Goal: Task Accomplishment & Management: Use online tool/utility

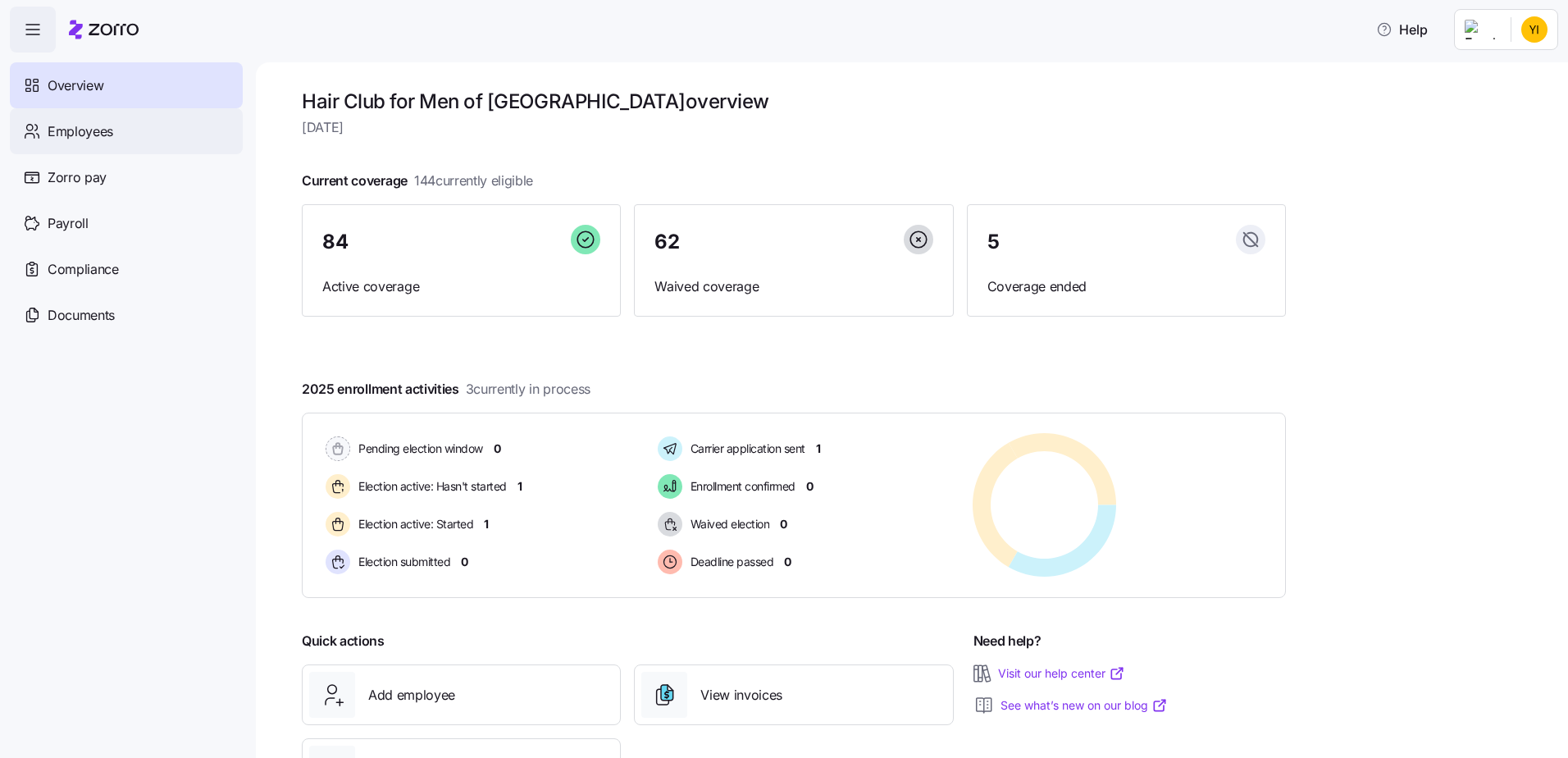
click at [137, 131] on div "Employees" at bounding box center [126, 131] width 233 height 46
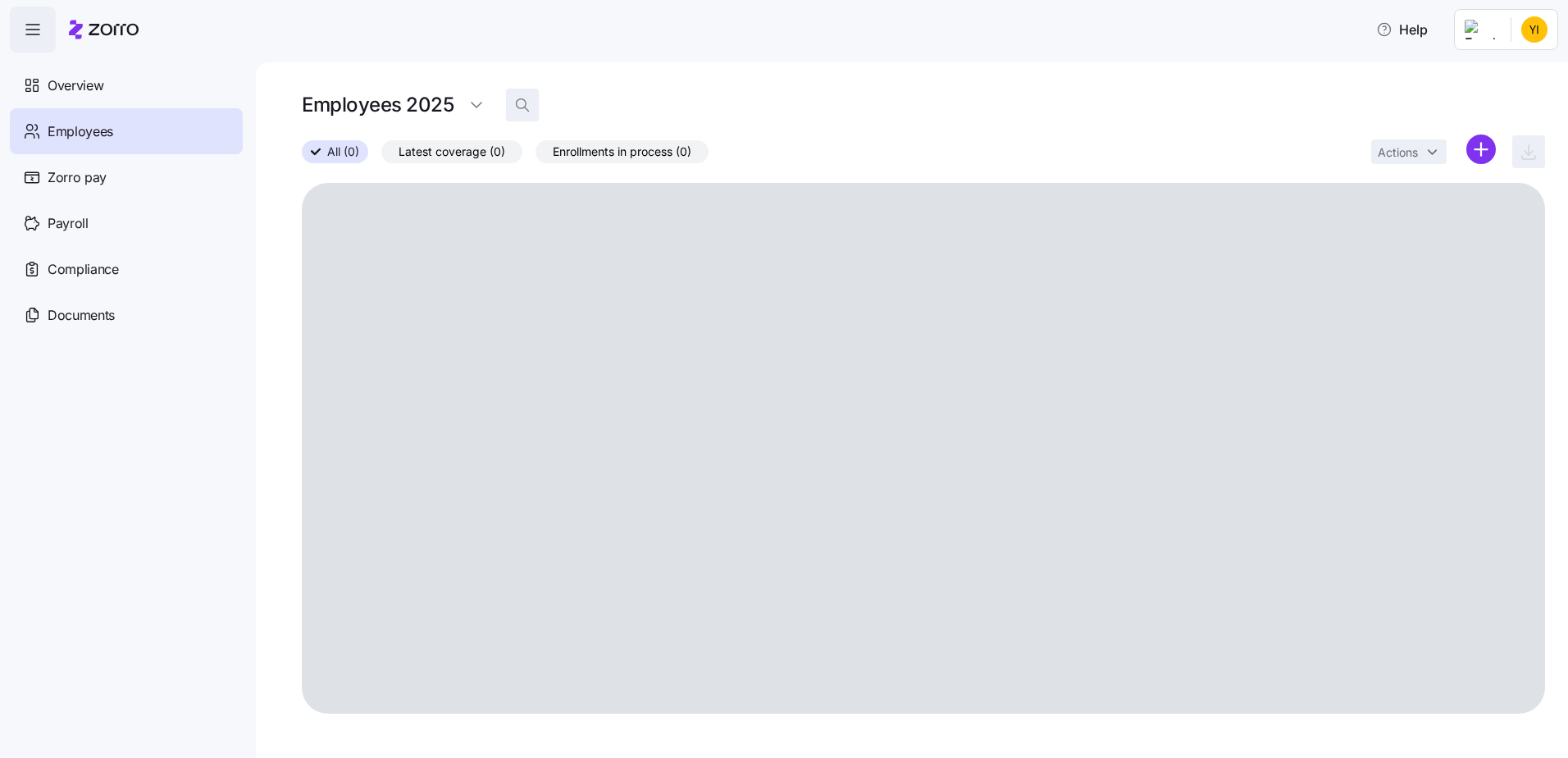
click at [522, 107] on icon "button" at bounding box center [522, 105] width 16 height 16
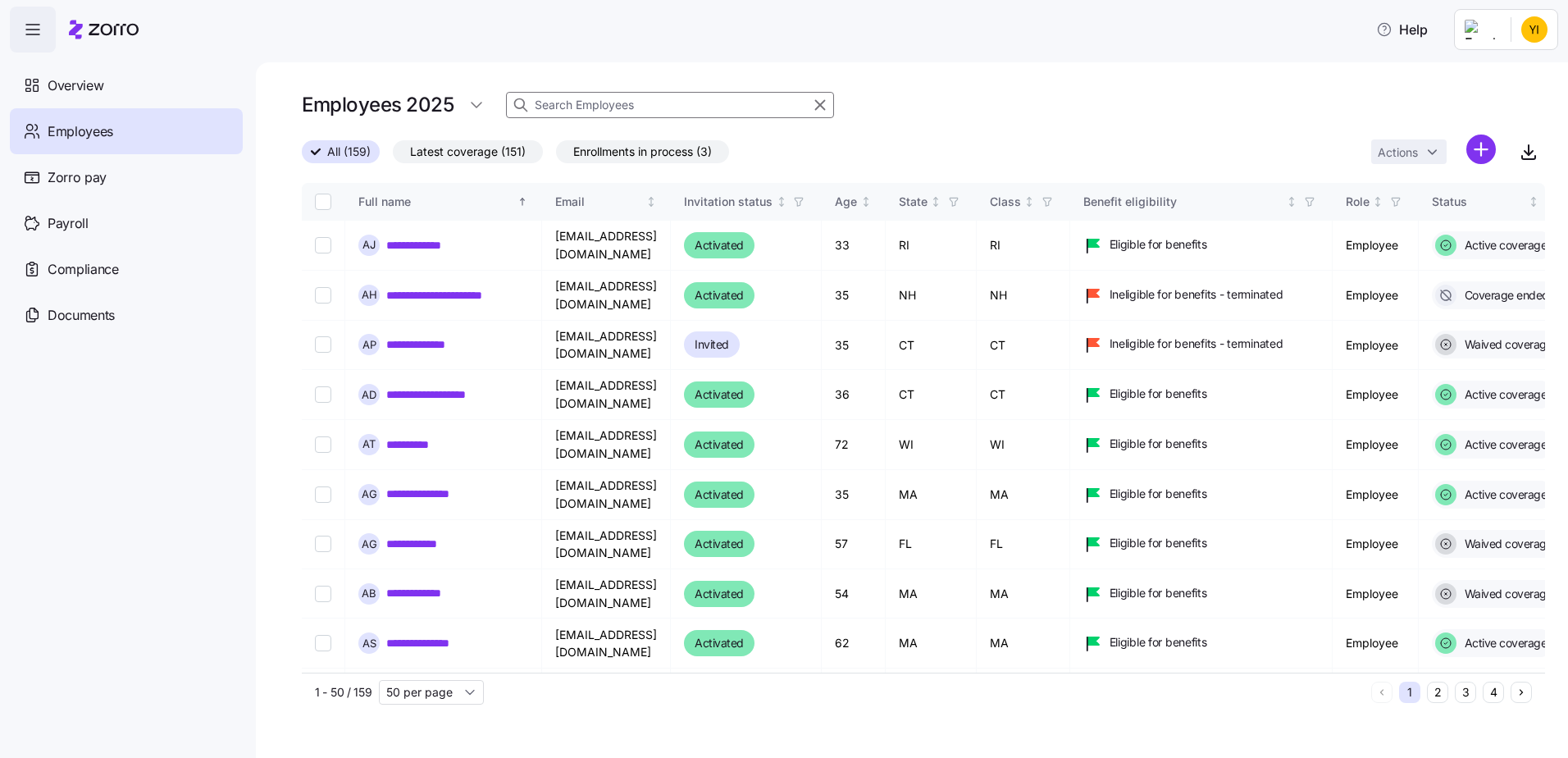
click at [545, 113] on input at bounding box center [669, 104] width 328 height 26
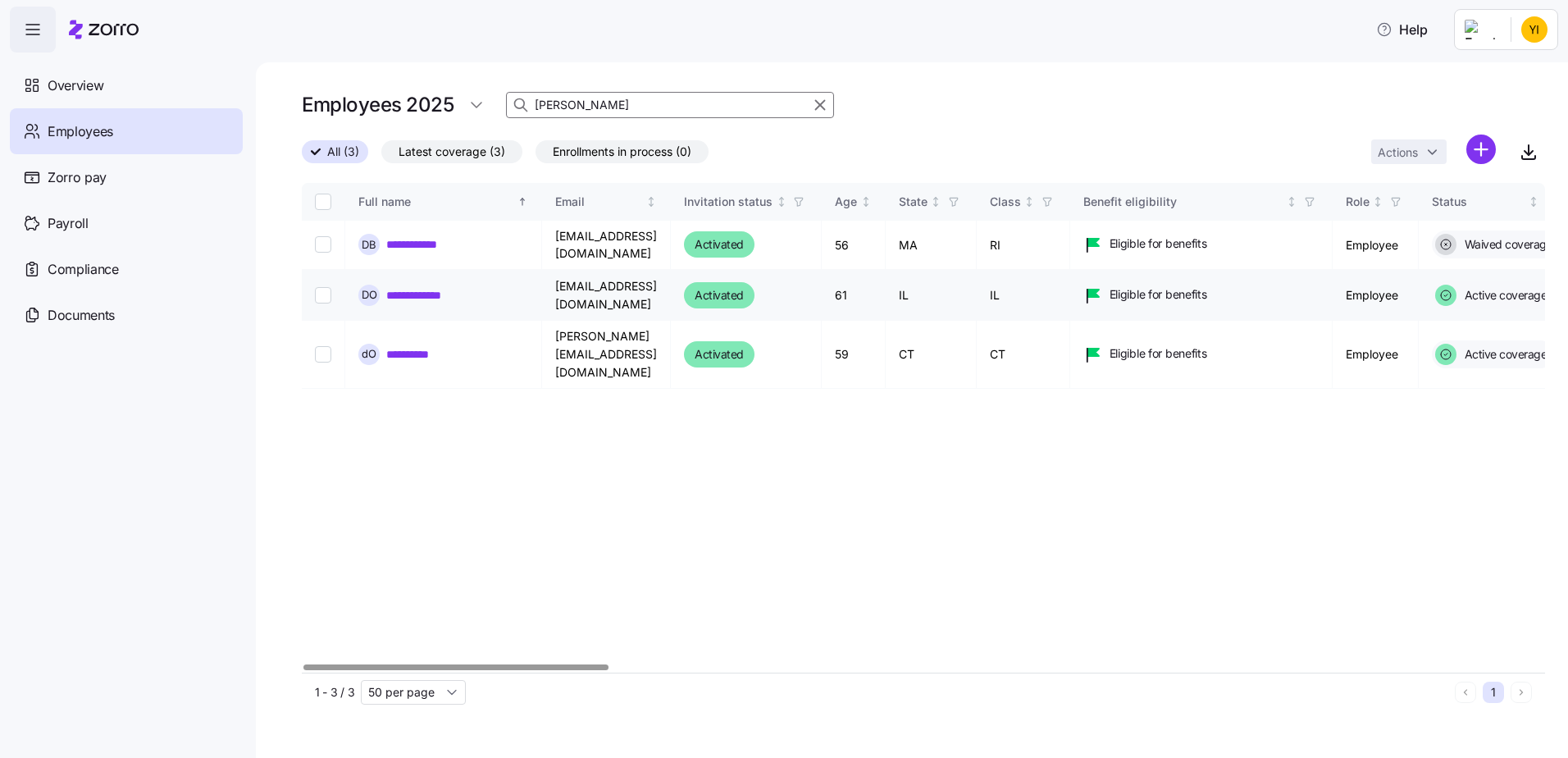
type input "[PERSON_NAME]"
click at [439, 292] on link "**********" at bounding box center [425, 295] width 79 height 16
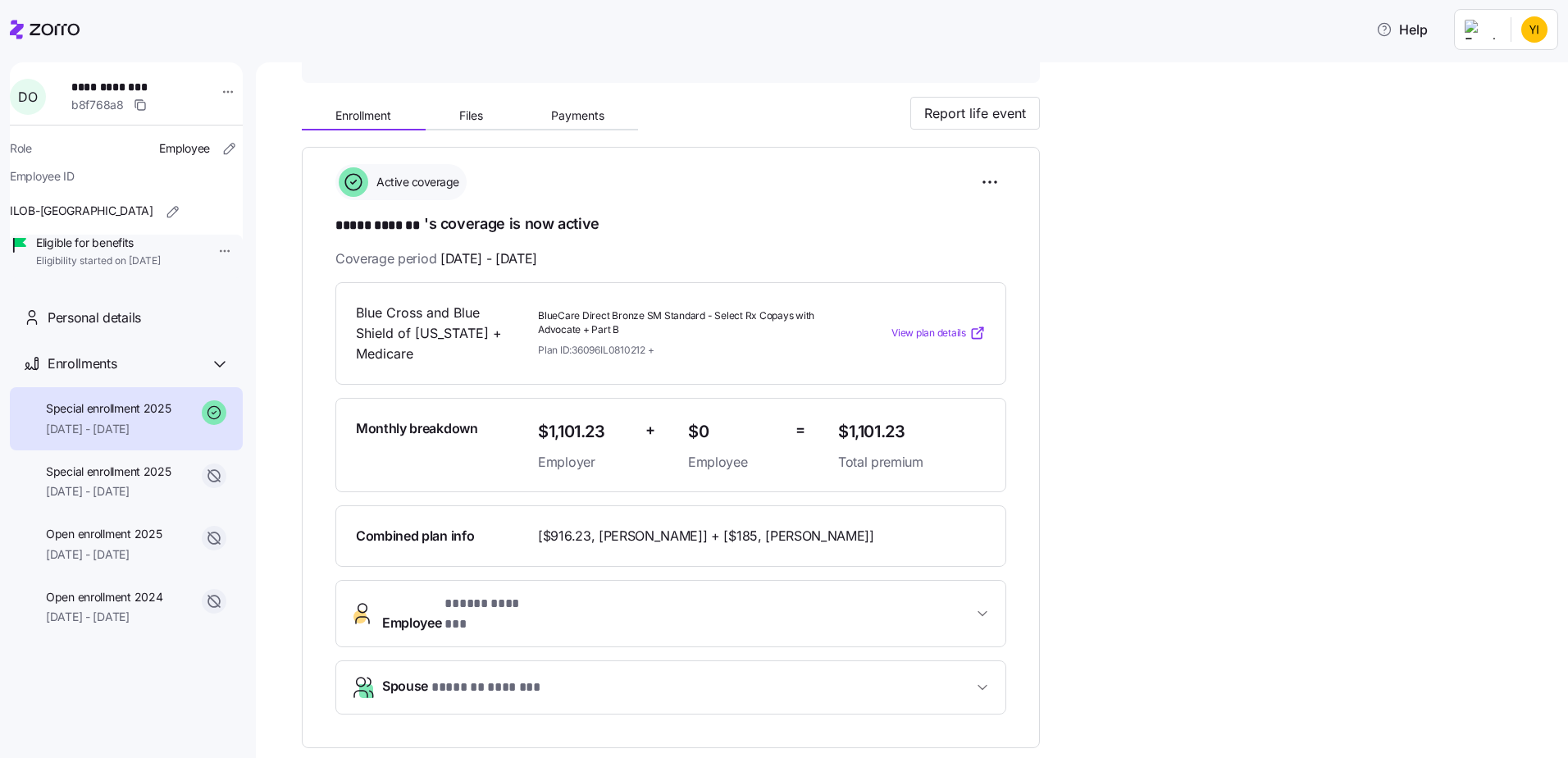
scroll to position [164, 0]
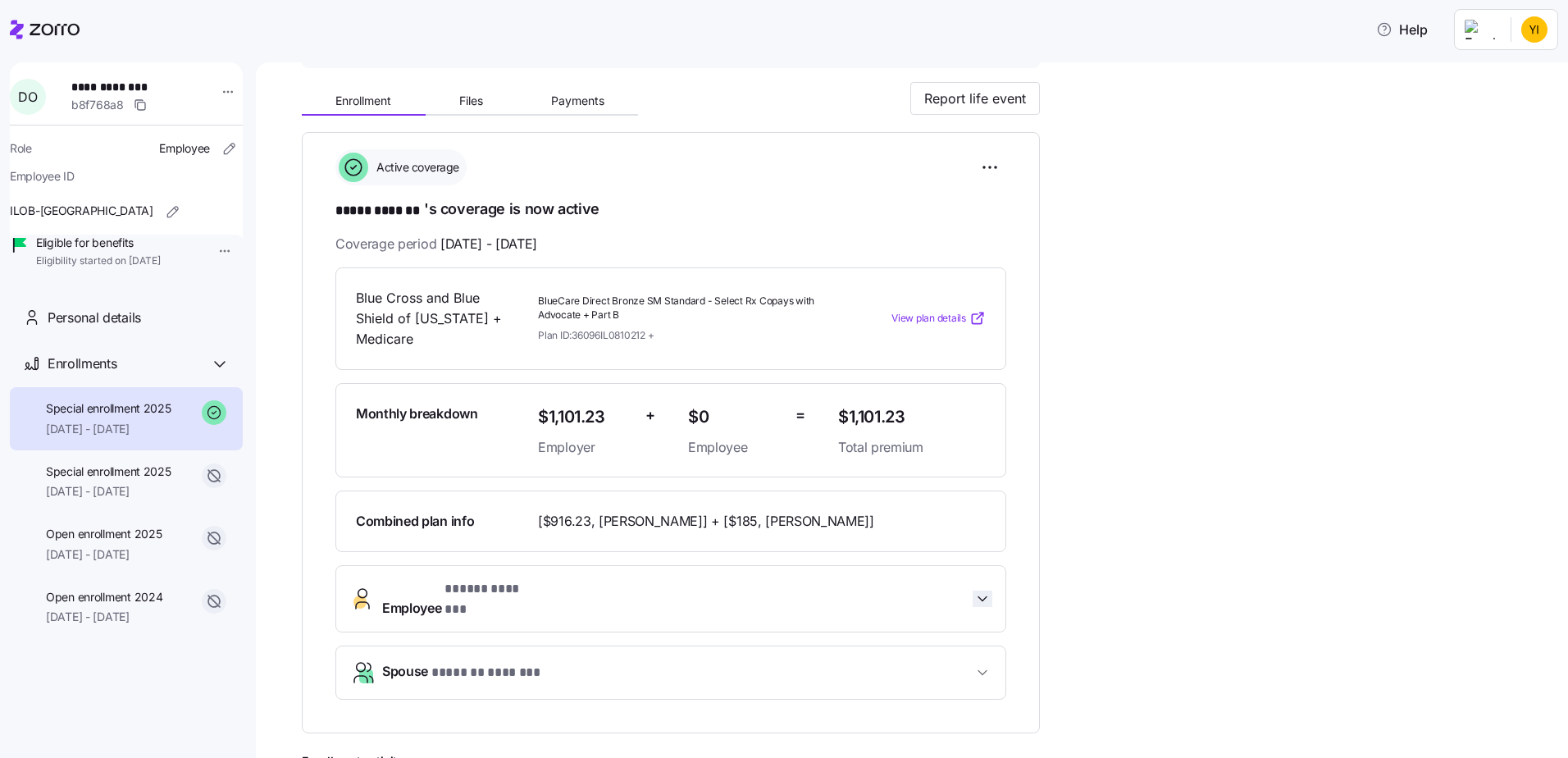
click at [982, 597] on icon "button" at bounding box center [982, 598] width 16 height 16
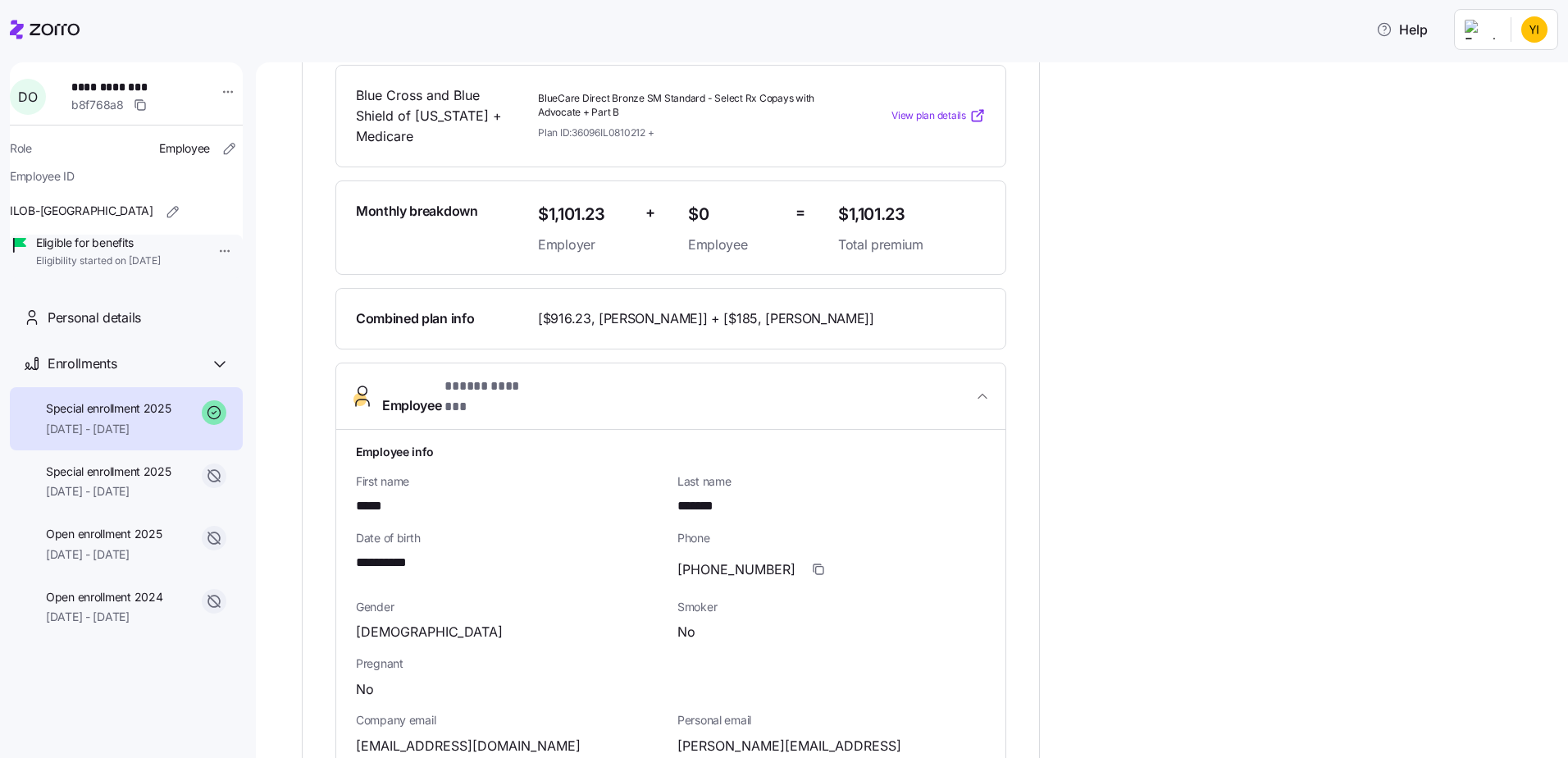
scroll to position [492, 0]
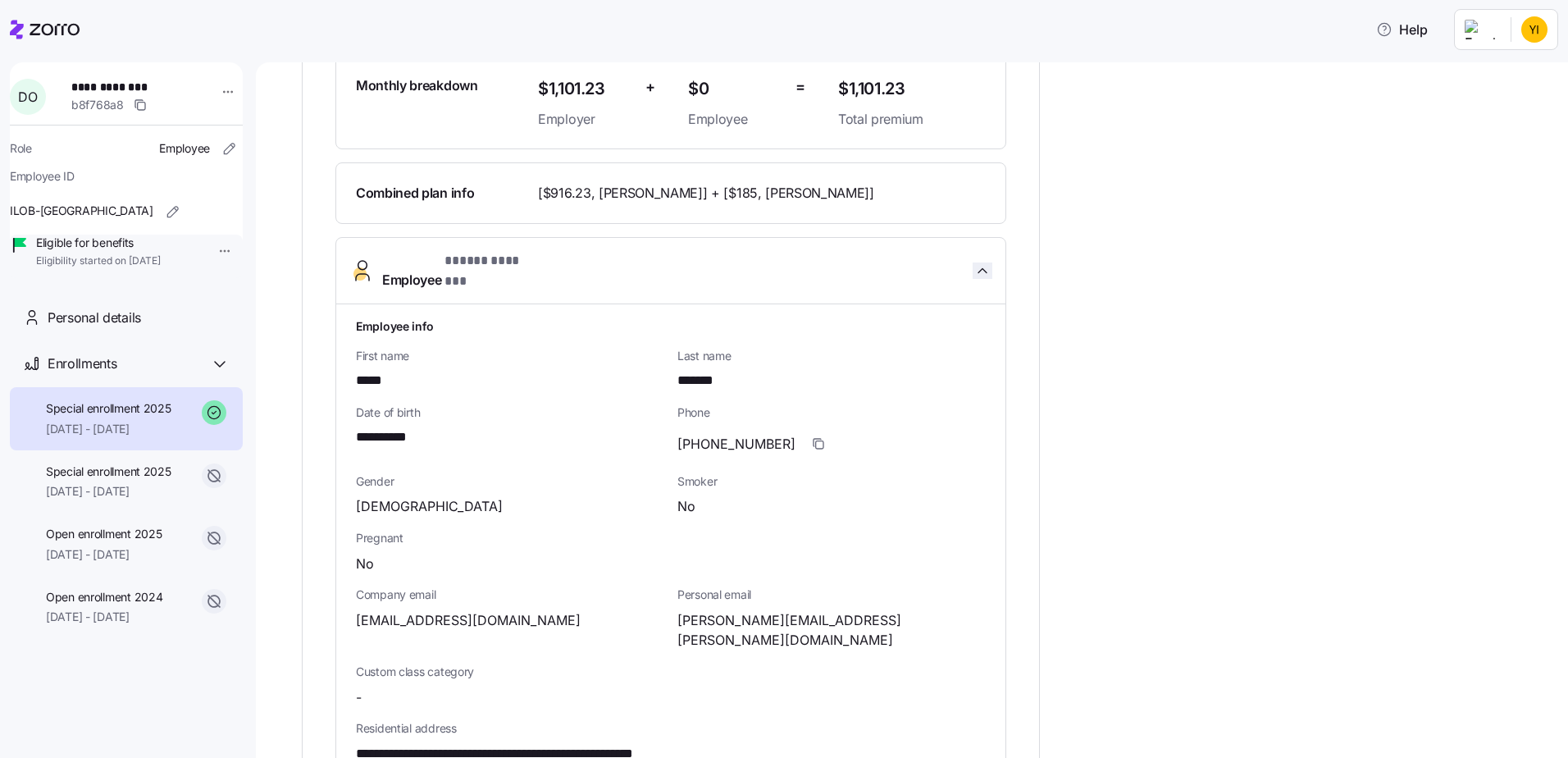
click at [975, 265] on icon "button" at bounding box center [982, 271] width 16 height 16
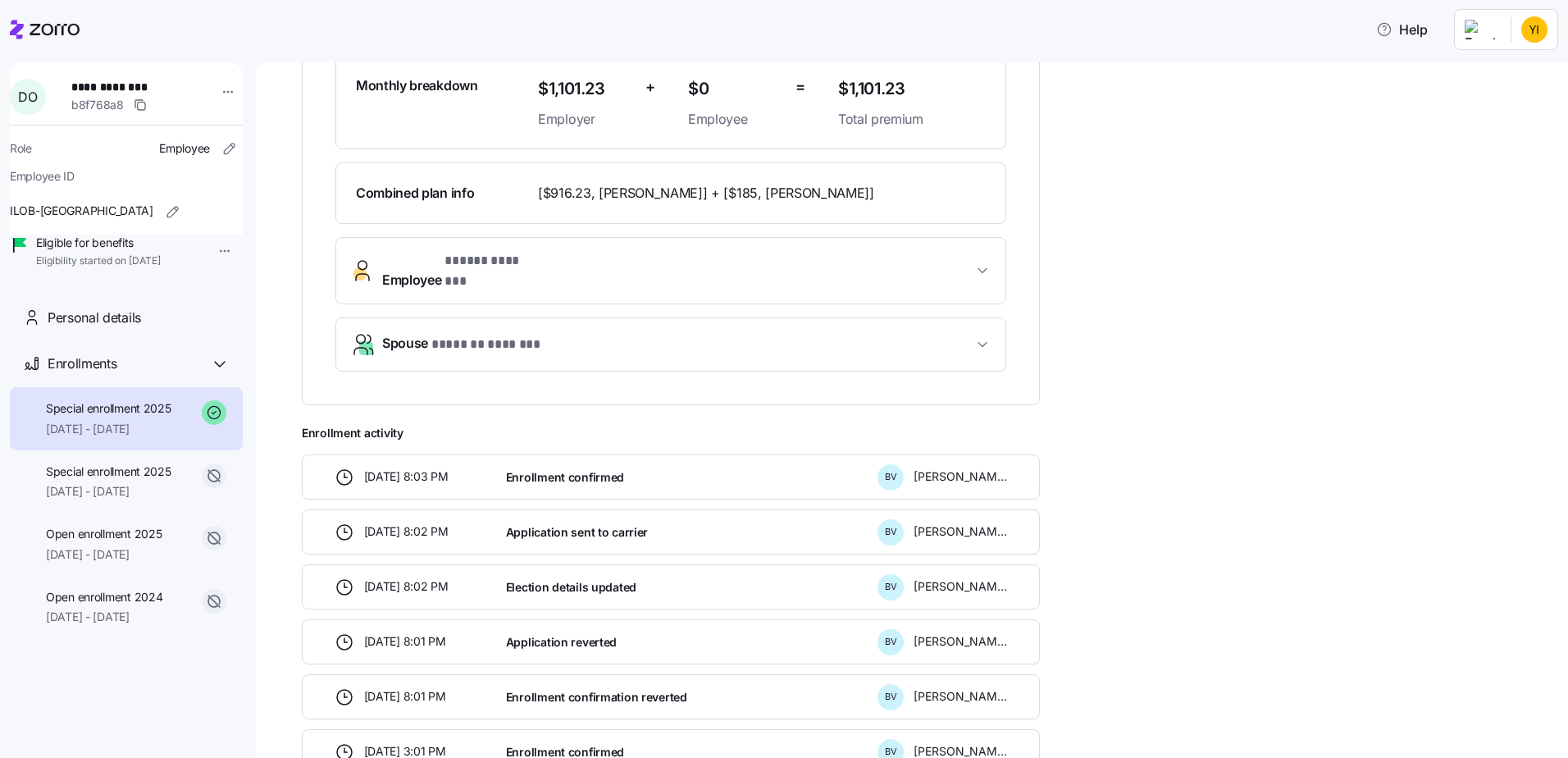
scroll to position [0, 0]
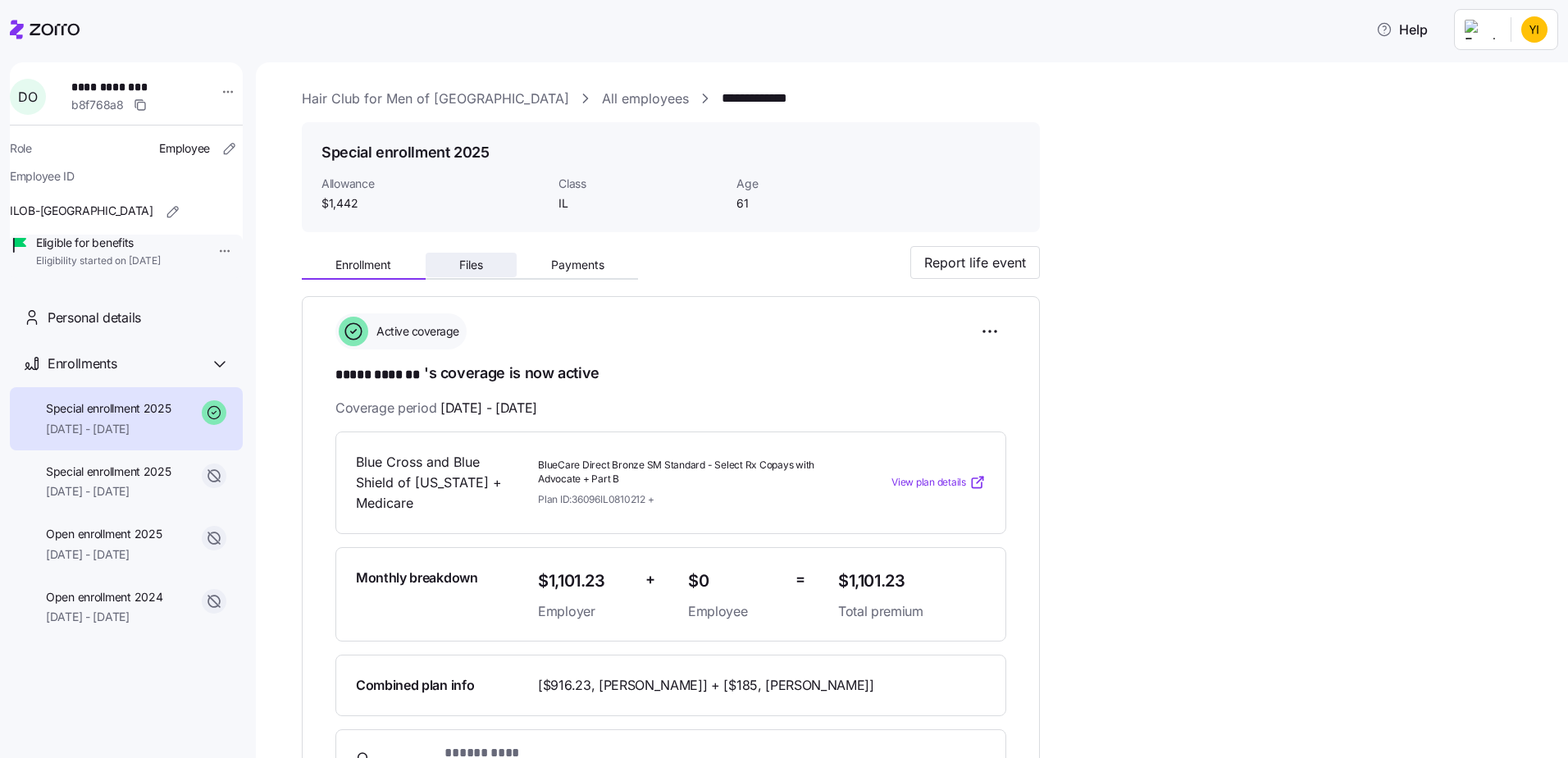
click at [479, 267] on span "Files" at bounding box center [471, 264] width 24 height 12
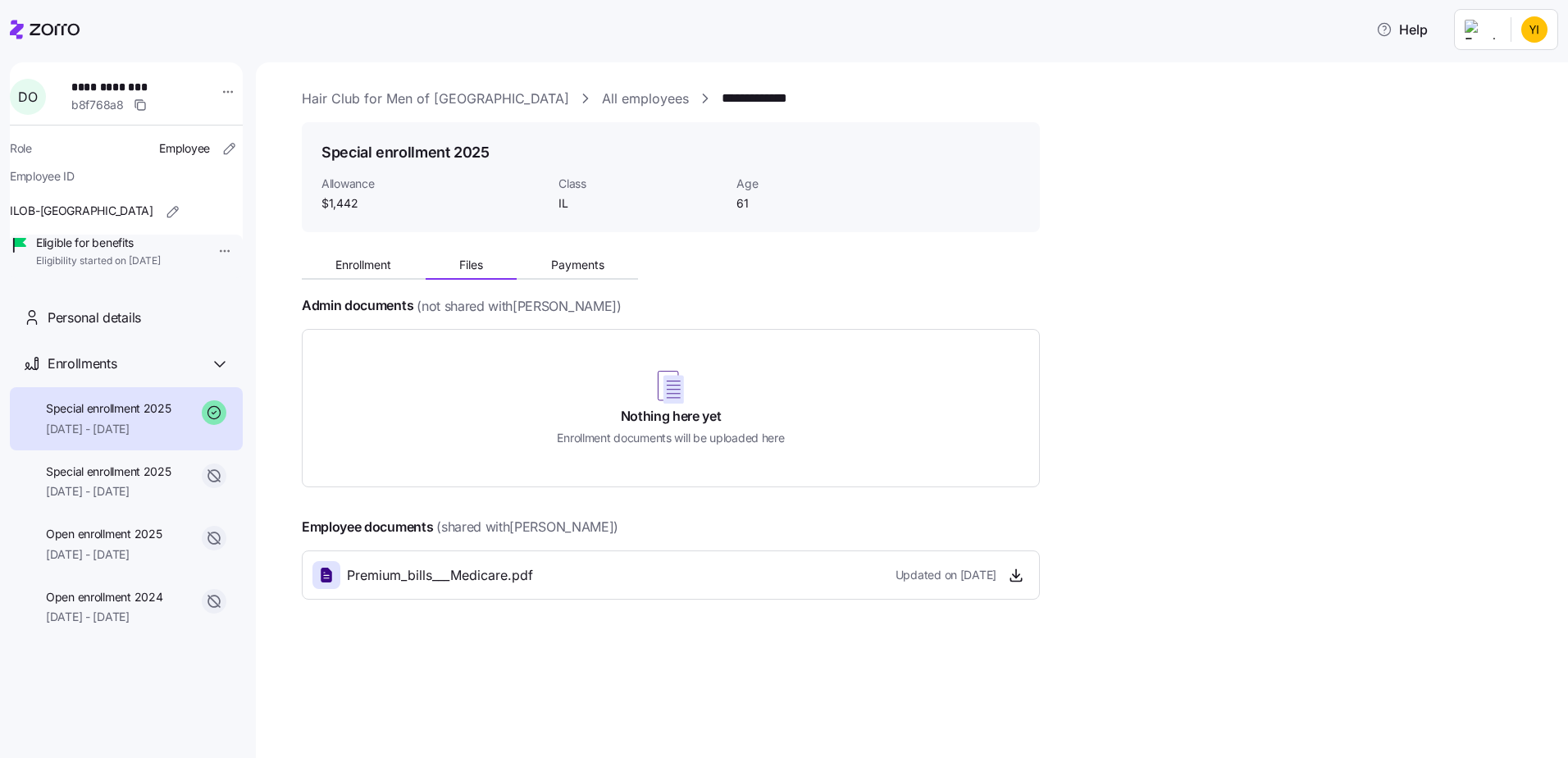
click at [594, 263] on span "Payments" at bounding box center [577, 264] width 54 height 12
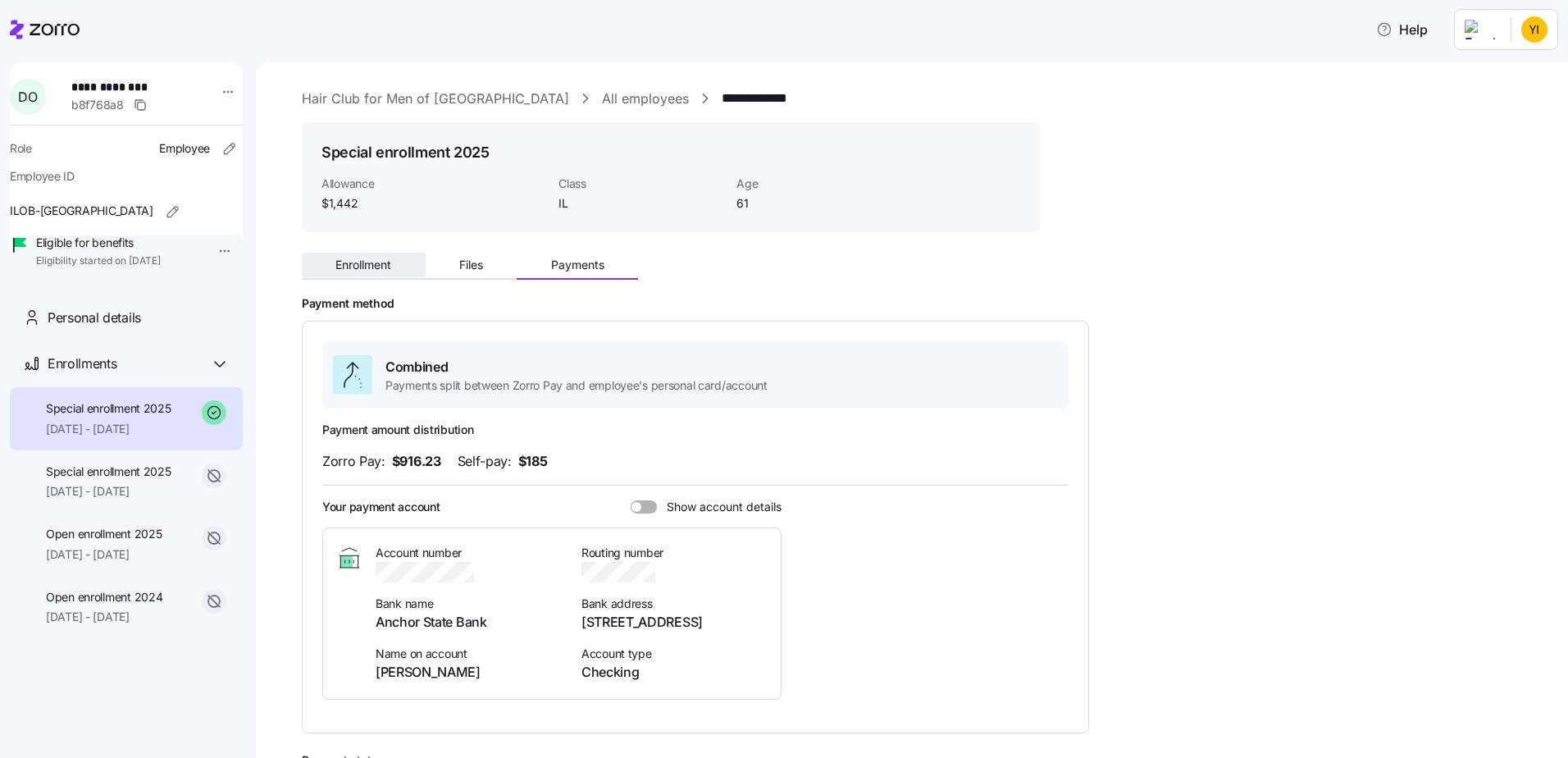
click at [386, 265] on span "Enrollment" at bounding box center [362, 264] width 55 height 12
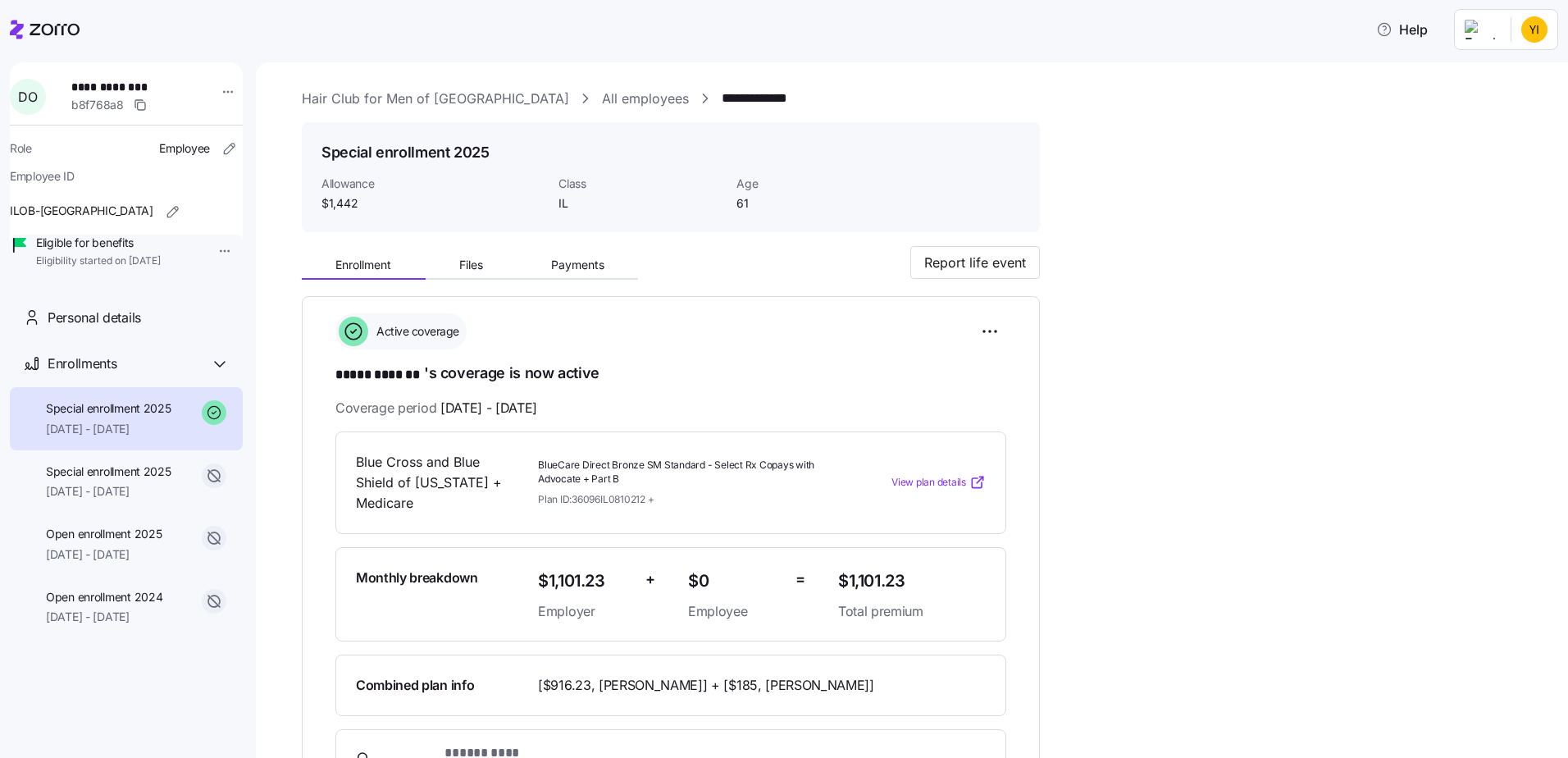
click at [602, 103] on link "All employees" at bounding box center [646, 99] width 87 height 21
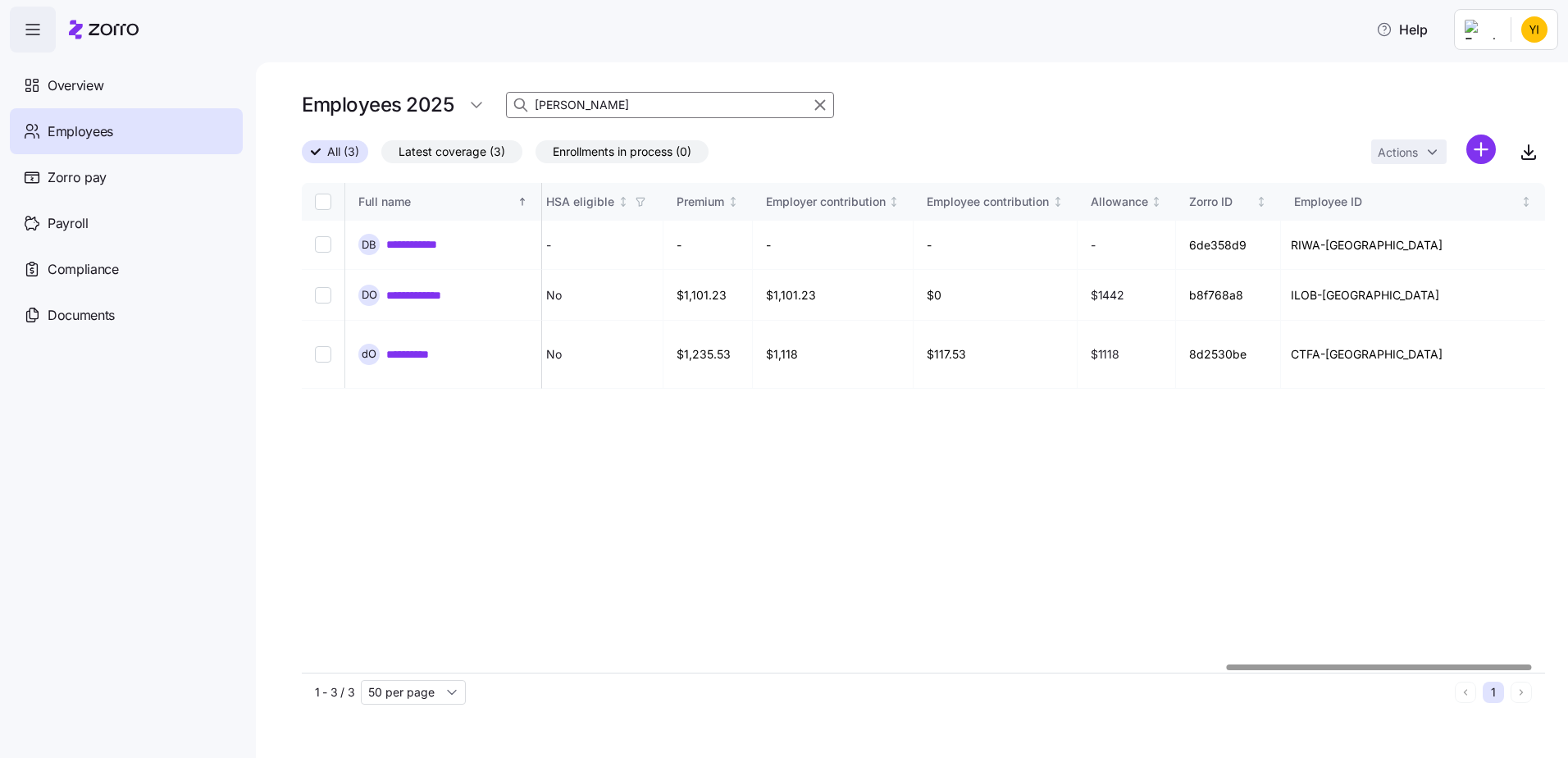
scroll to position [0, 3780]
click at [1473, 670] on div at bounding box center [1381, 667] width 304 height 5
click at [1529, 153] on icon "button" at bounding box center [1529, 150] width 0 height 10
click at [449, 276] on td "**********" at bounding box center [443, 295] width 197 height 51
click at [449, 287] on link "**********" at bounding box center [425, 295] width 79 height 16
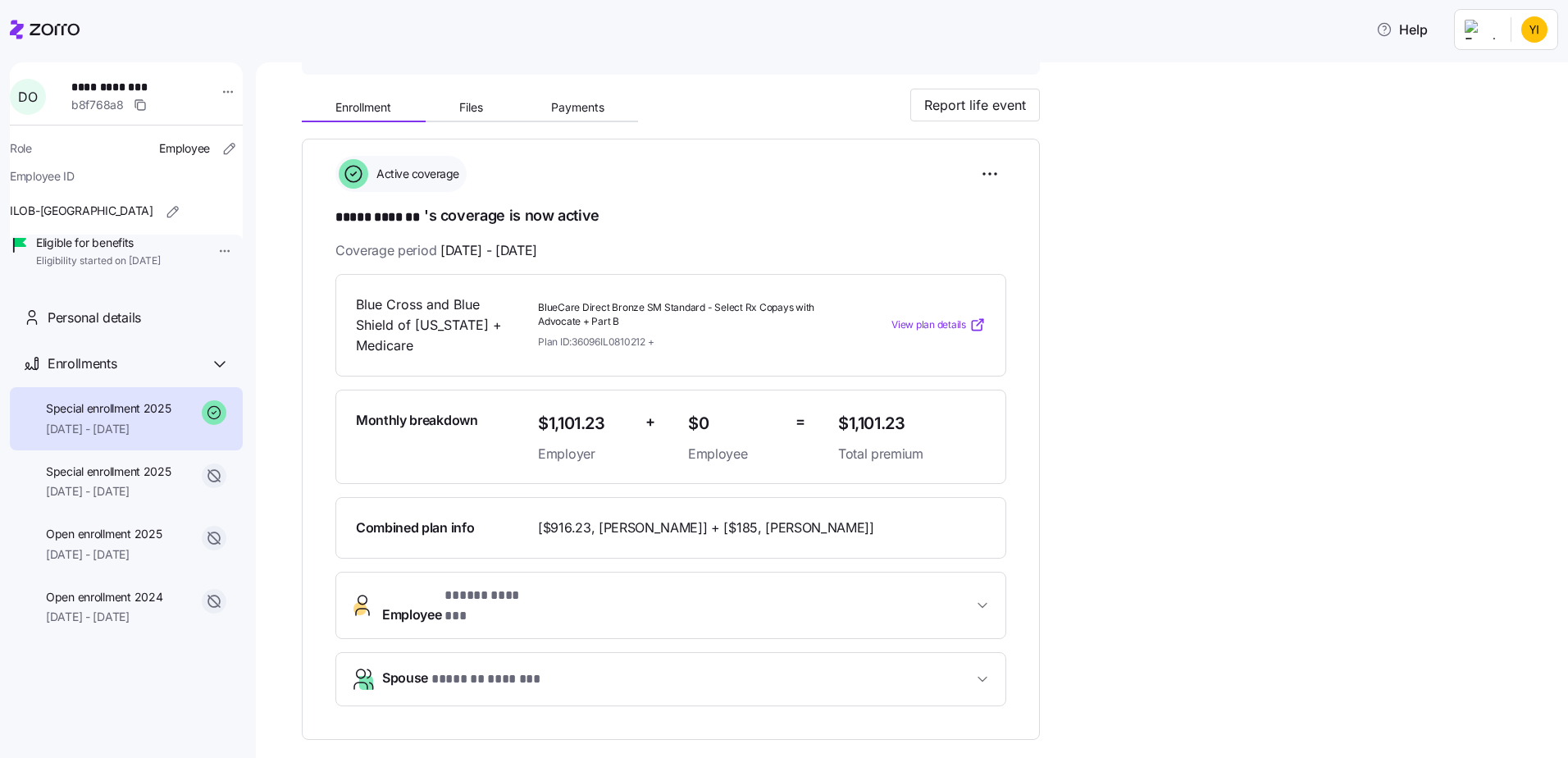
scroll to position [410, 0]
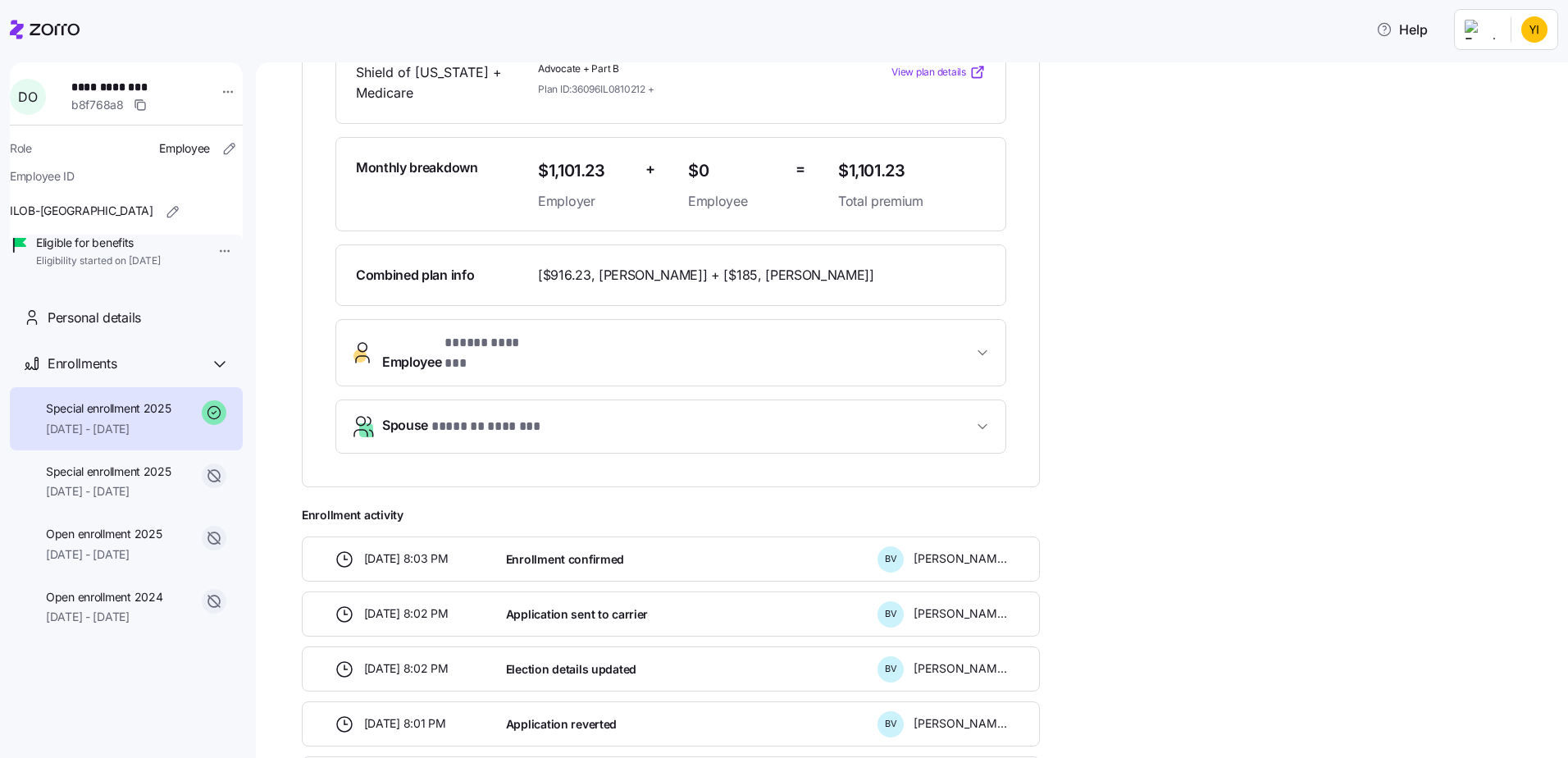
click at [875, 415] on span "Spouse * ******* ******* *" at bounding box center [677, 426] width 590 height 22
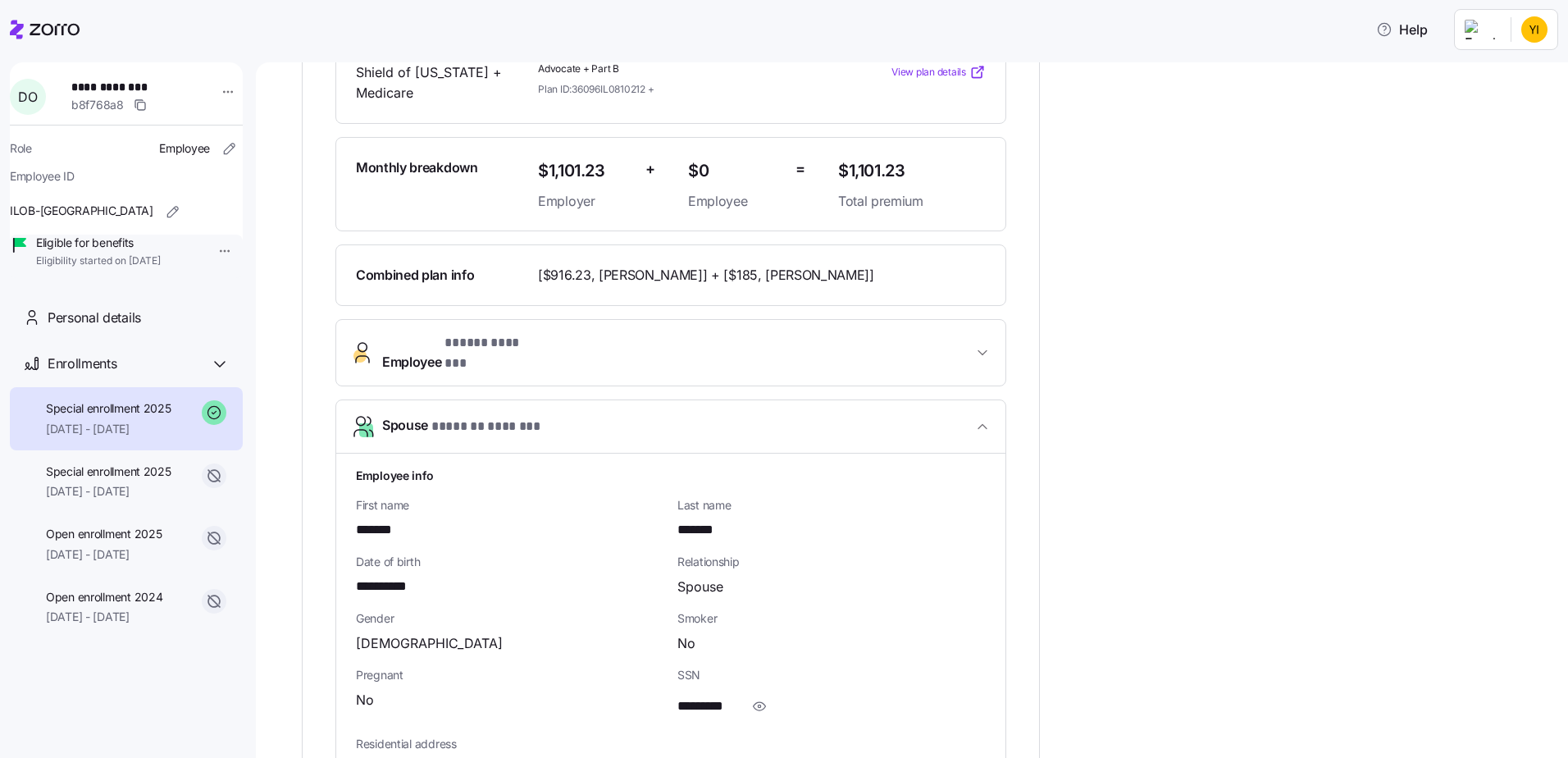
click at [778, 282] on span "[$916.23, [PERSON_NAME]] + [$185, [PERSON_NAME]]" at bounding box center [706, 275] width 336 height 21
click at [772, 343] on span "Employee * ***** ******* *" at bounding box center [677, 352] width 590 height 39
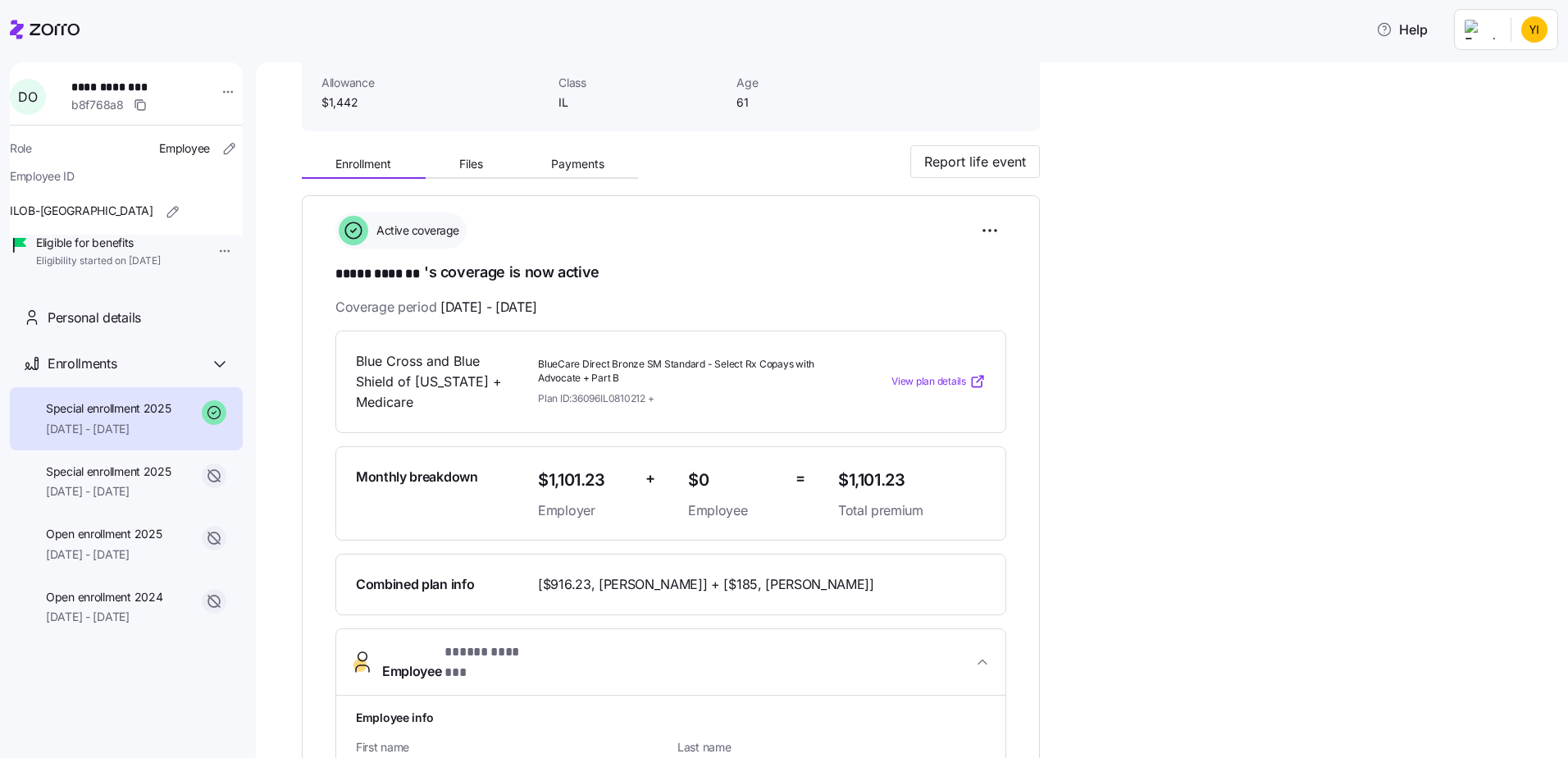
scroll to position [0, 0]
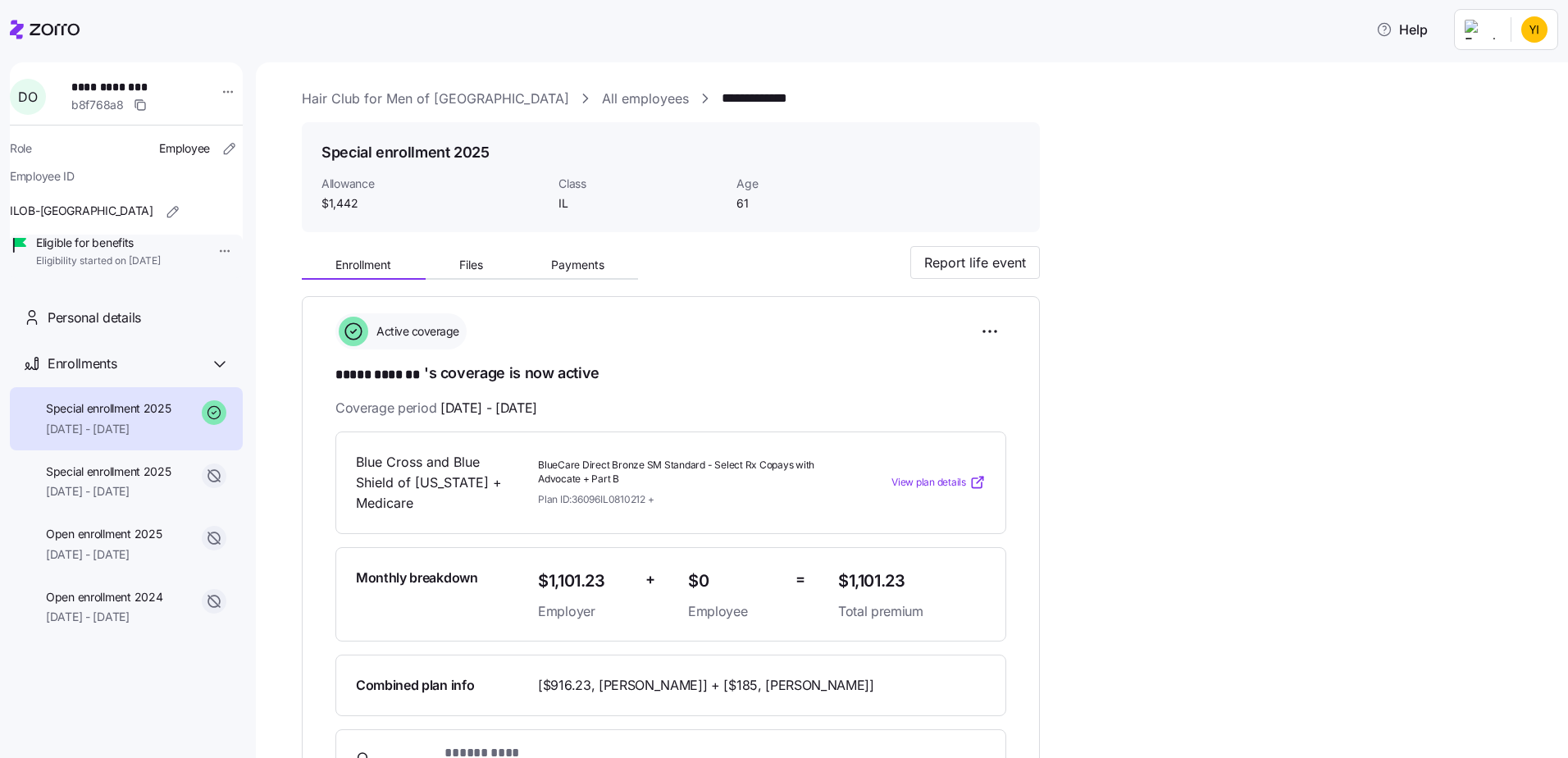
click at [602, 93] on link "All employees" at bounding box center [646, 99] width 87 height 21
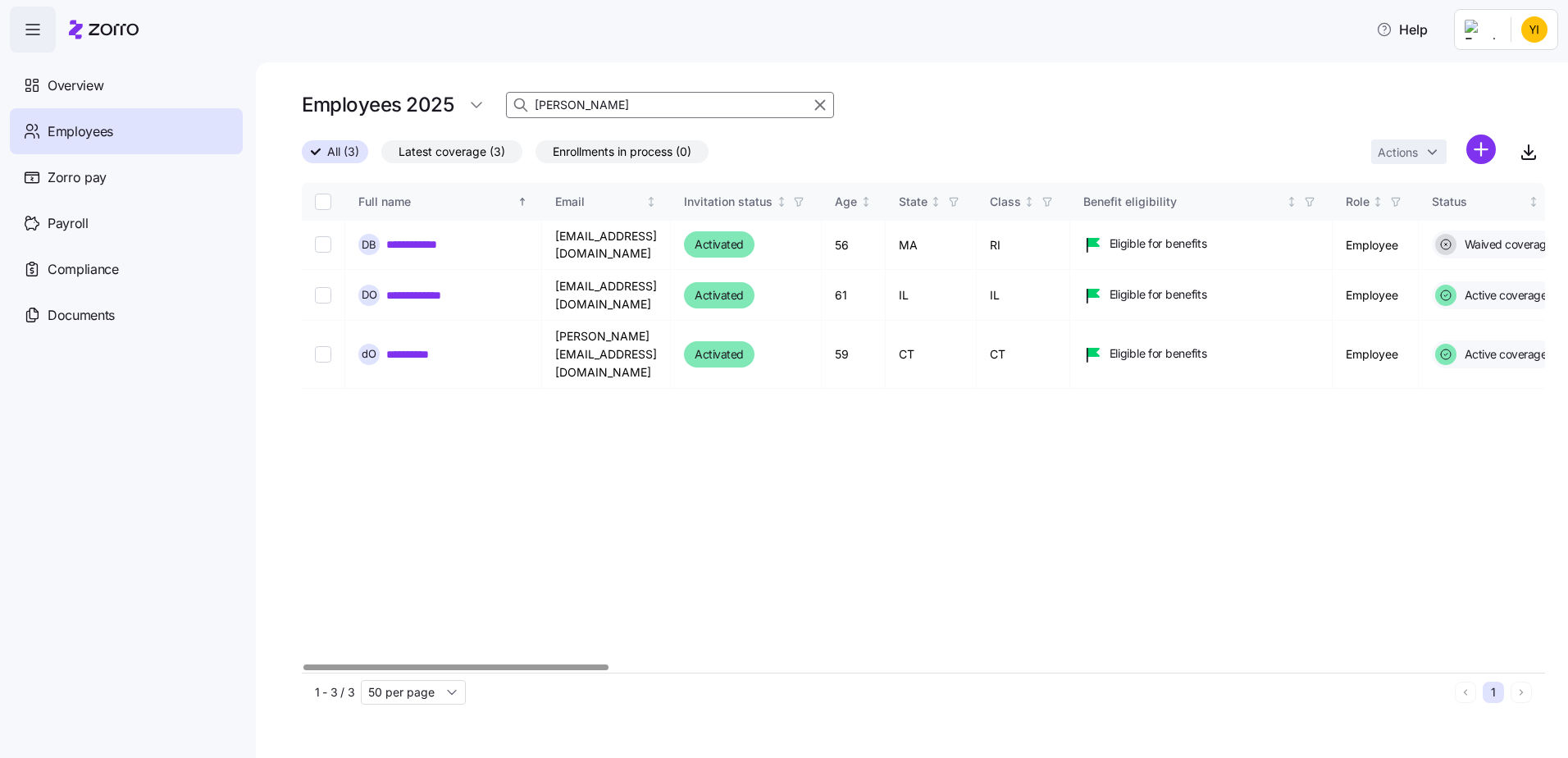
drag, startPoint x: 589, startPoint y: 106, endPoint x: 381, endPoint y: 122, distance: 208.6
click at [383, 122] on div "Employees 2025 [PERSON_NAME]" at bounding box center [922, 112] width 1243 height 46
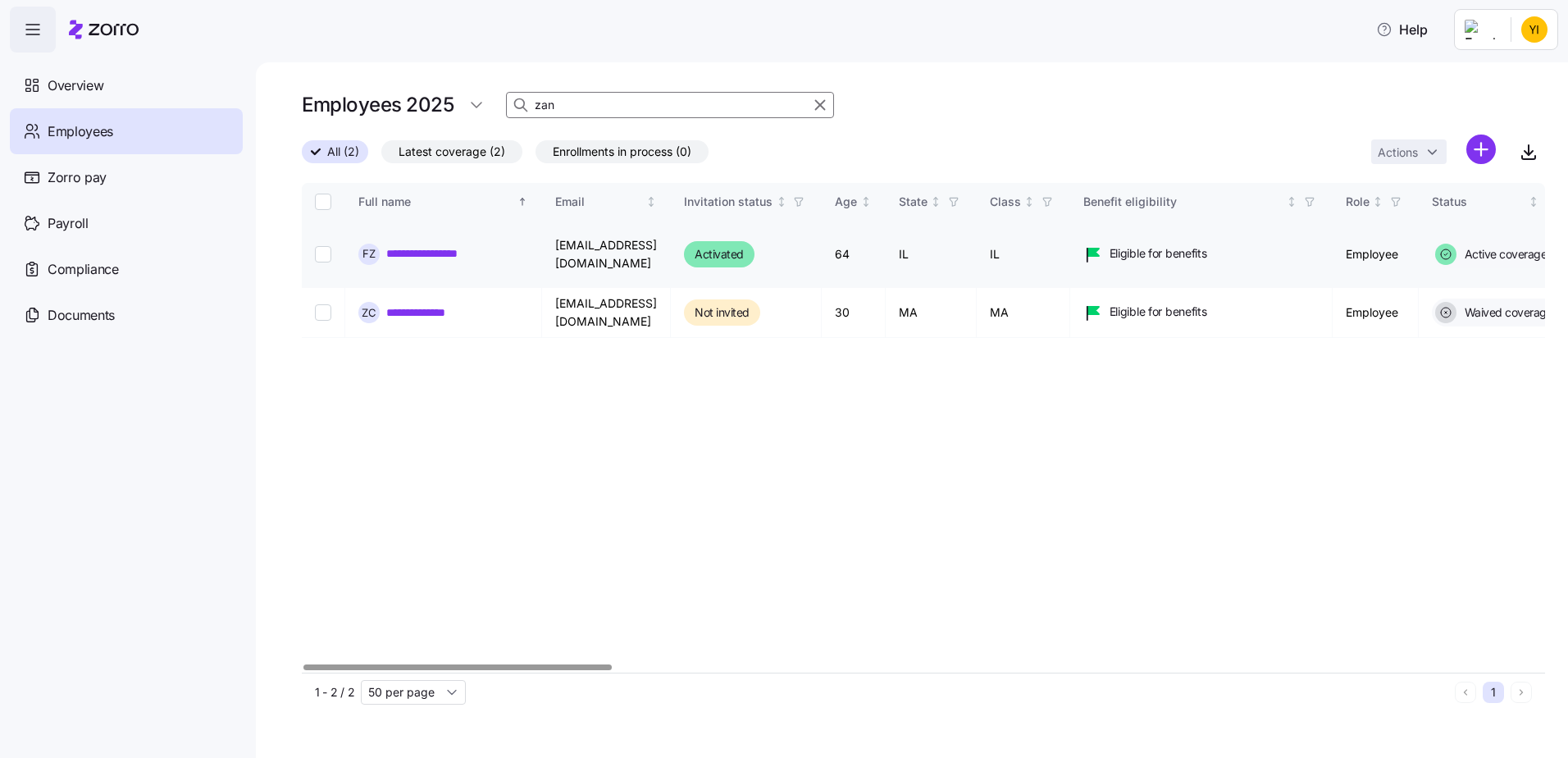
type input "zan"
click at [411, 258] on link "**********" at bounding box center [431, 253] width 92 height 16
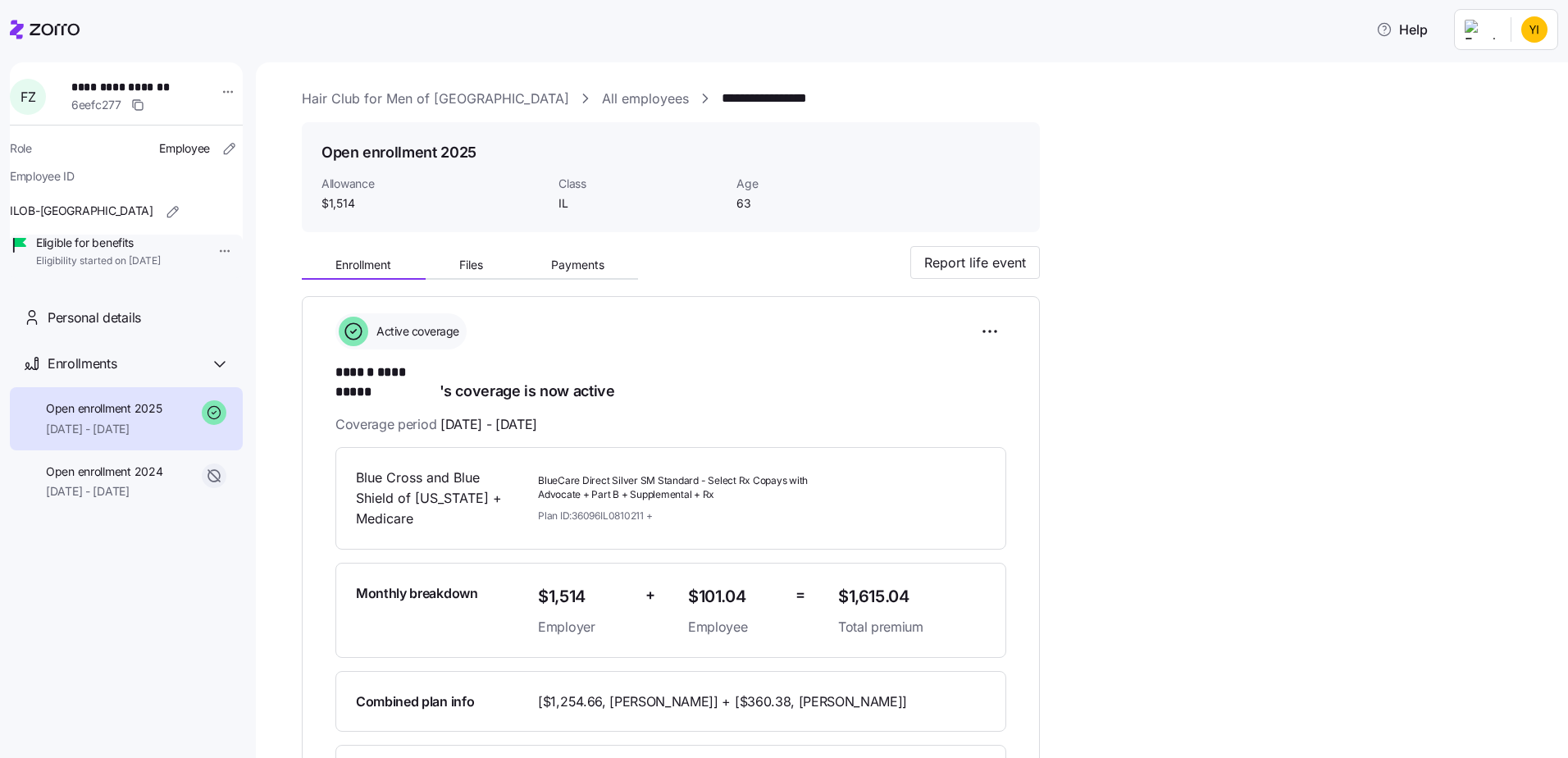
click at [210, 225] on html "**********" at bounding box center [784, 374] width 1568 height 748
click at [232, 254] on div "Terminate employee" at bounding box center [266, 258] width 109 height 18
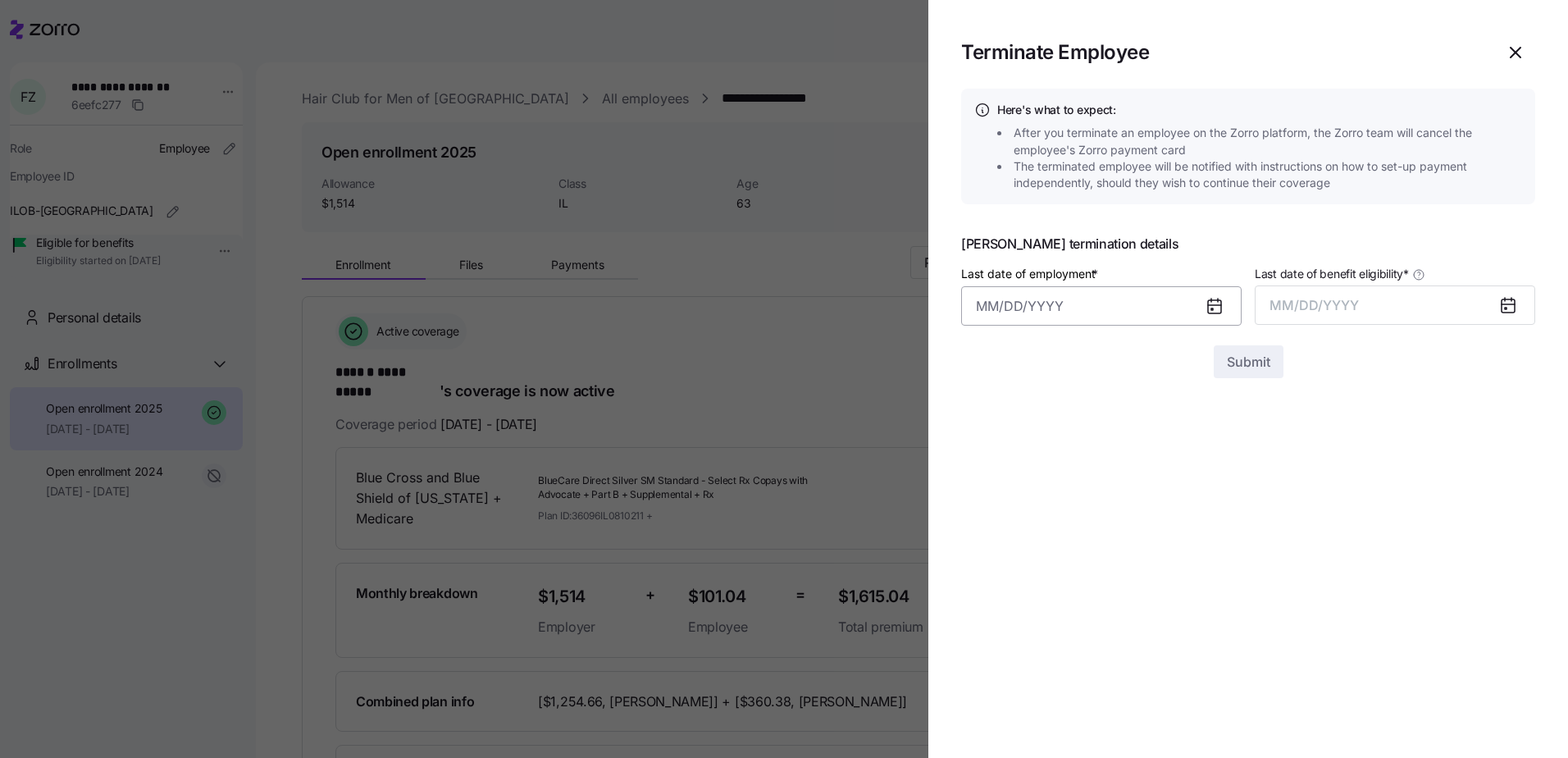
click at [1090, 301] on input "Last date of employment *" at bounding box center [1101, 305] width 281 height 39
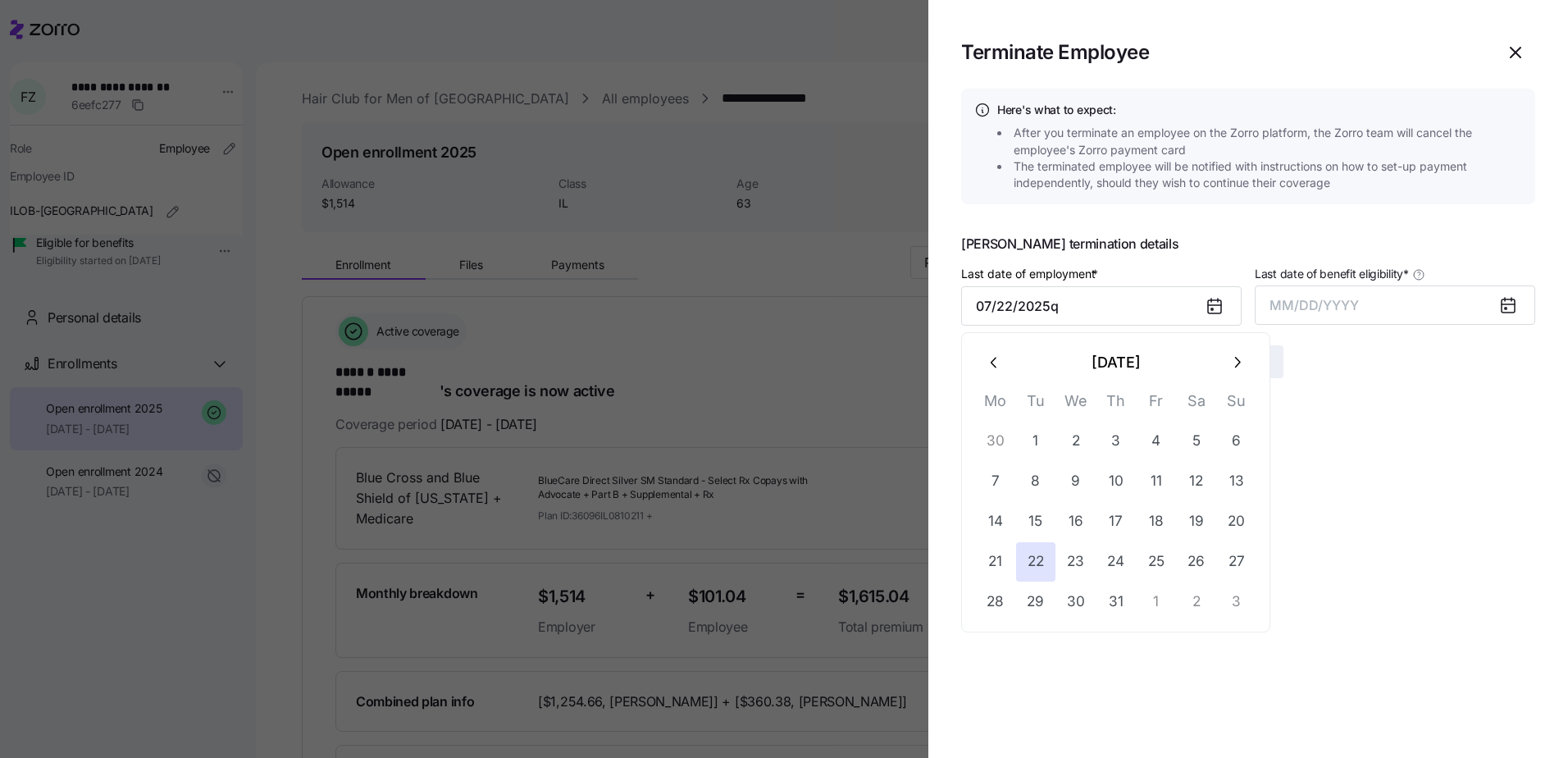
type input "[DATE]"
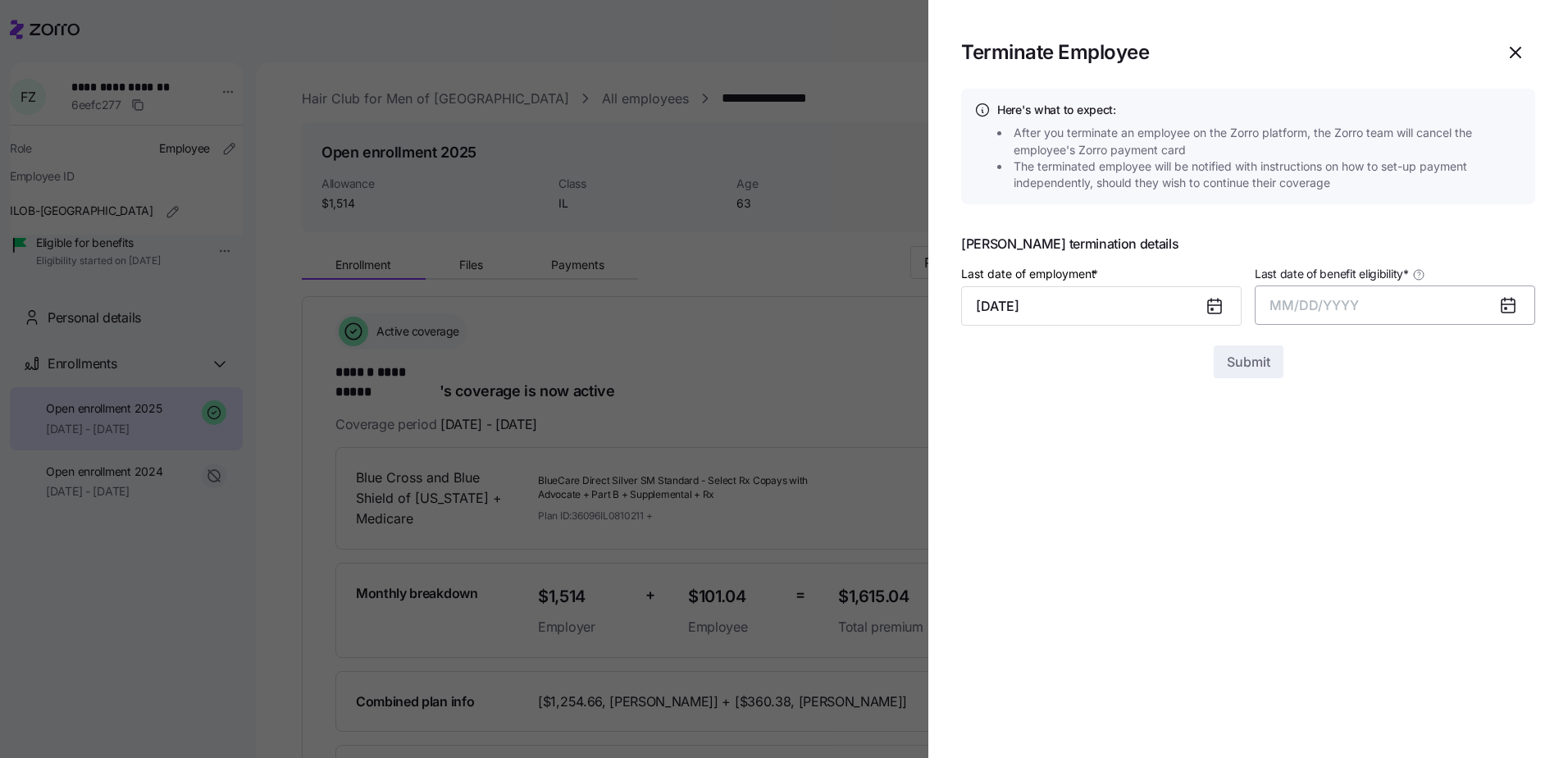
click at [1356, 308] on span "MM/DD/YYYY" at bounding box center [1314, 305] width 89 height 16
click at [1496, 487] on button "Sep" at bounding box center [1503, 488] width 94 height 39
click at [1246, 358] on span "Submit" at bounding box center [1248, 362] width 44 height 20
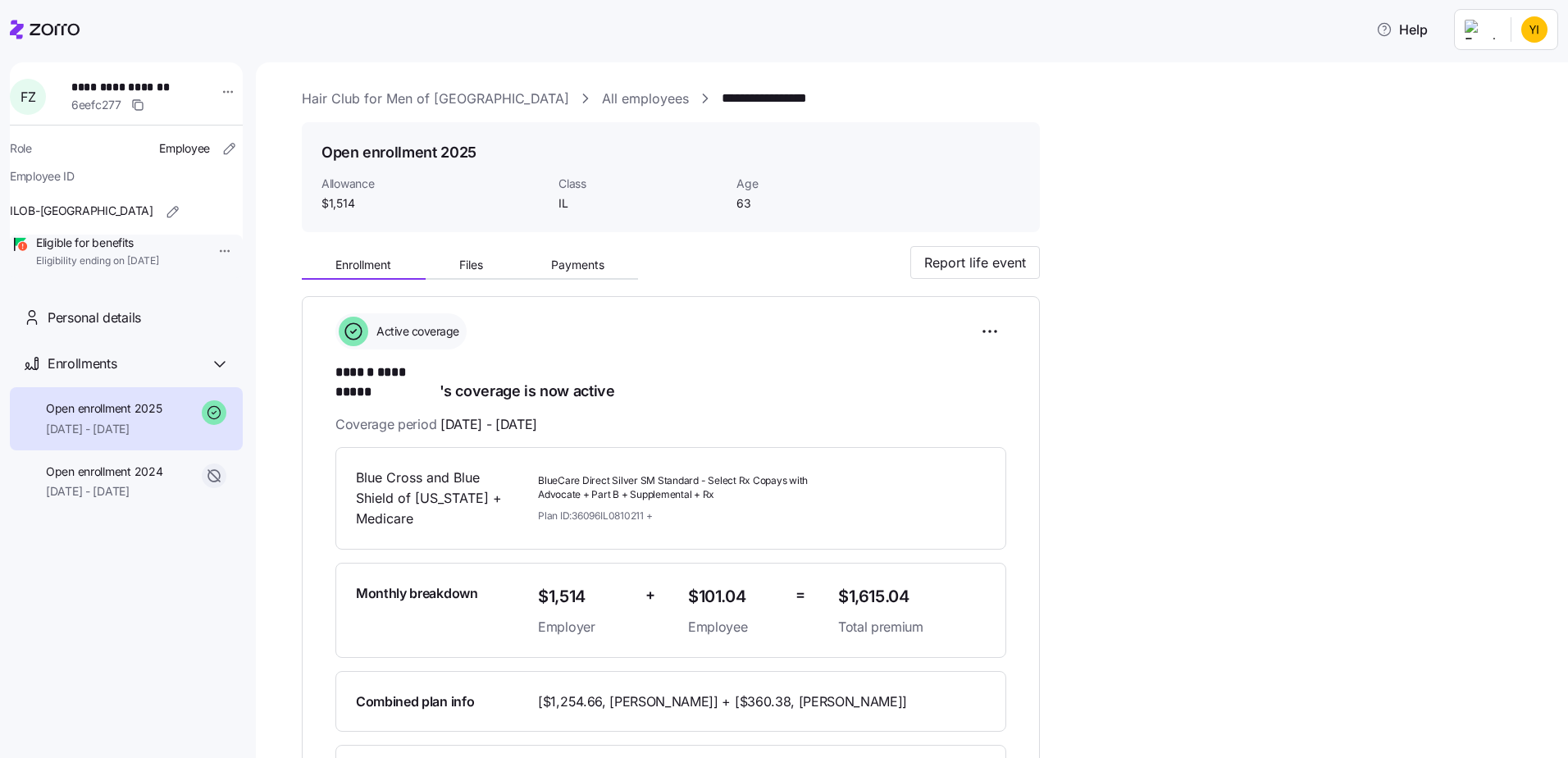
click at [602, 99] on link "All employees" at bounding box center [646, 99] width 87 height 21
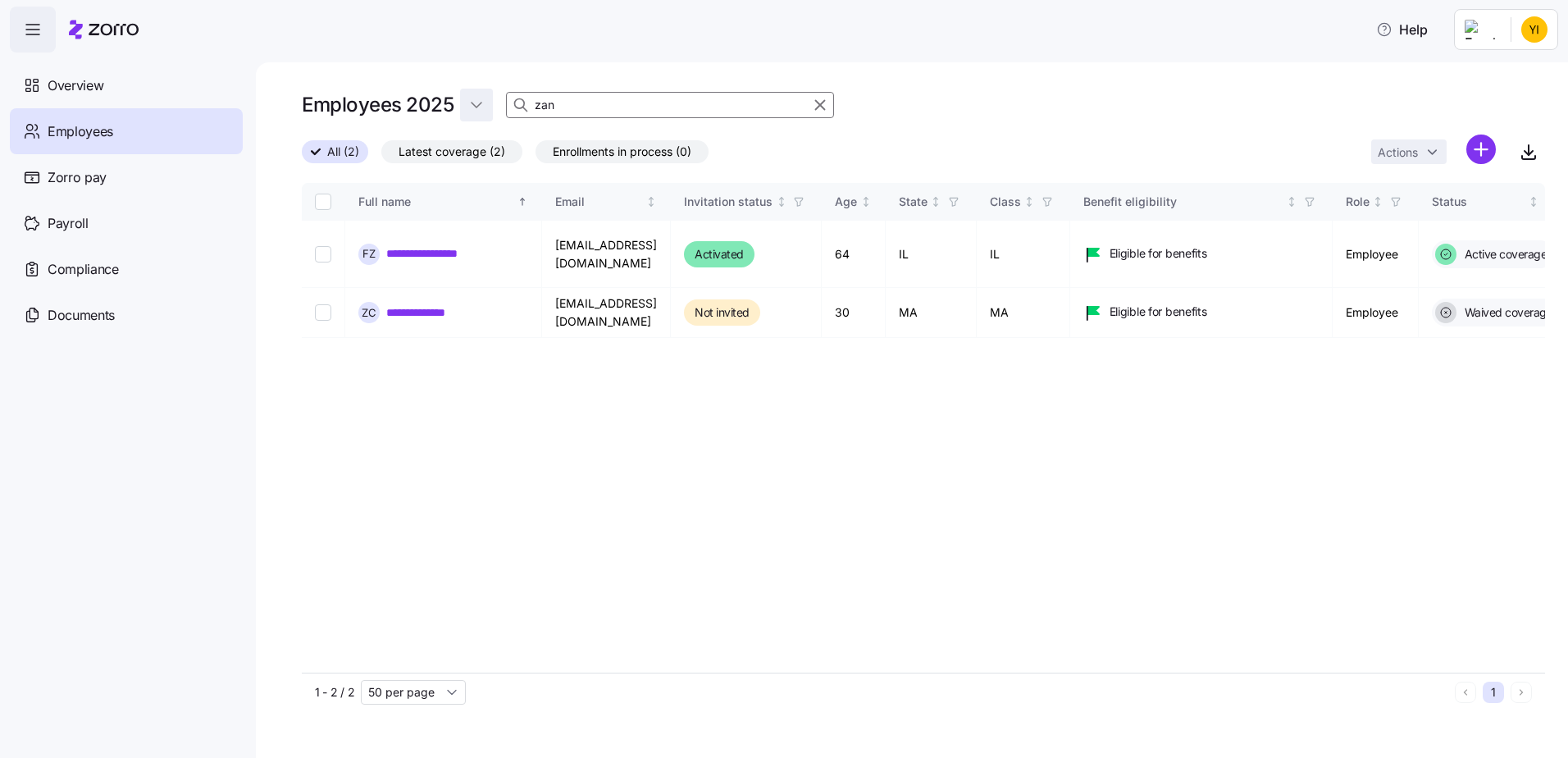
drag, startPoint x: 580, startPoint y: 106, endPoint x: 471, endPoint y: 114, distance: 109.3
click at [471, 114] on div "Employees 2025 zan" at bounding box center [922, 105] width 1243 height 33
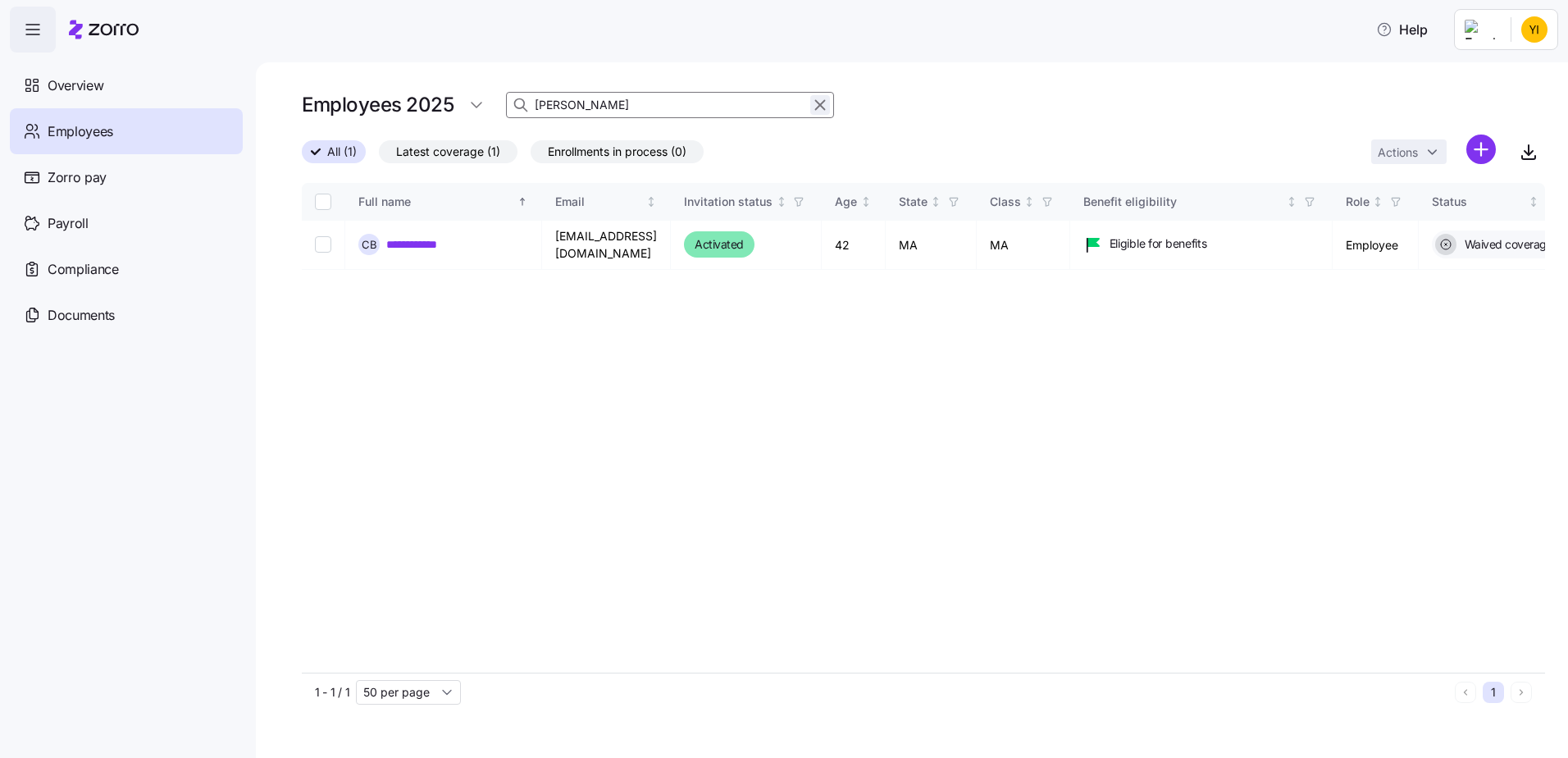
type input "[PERSON_NAME]"
click at [817, 113] on icon "button" at bounding box center [820, 105] width 18 height 20
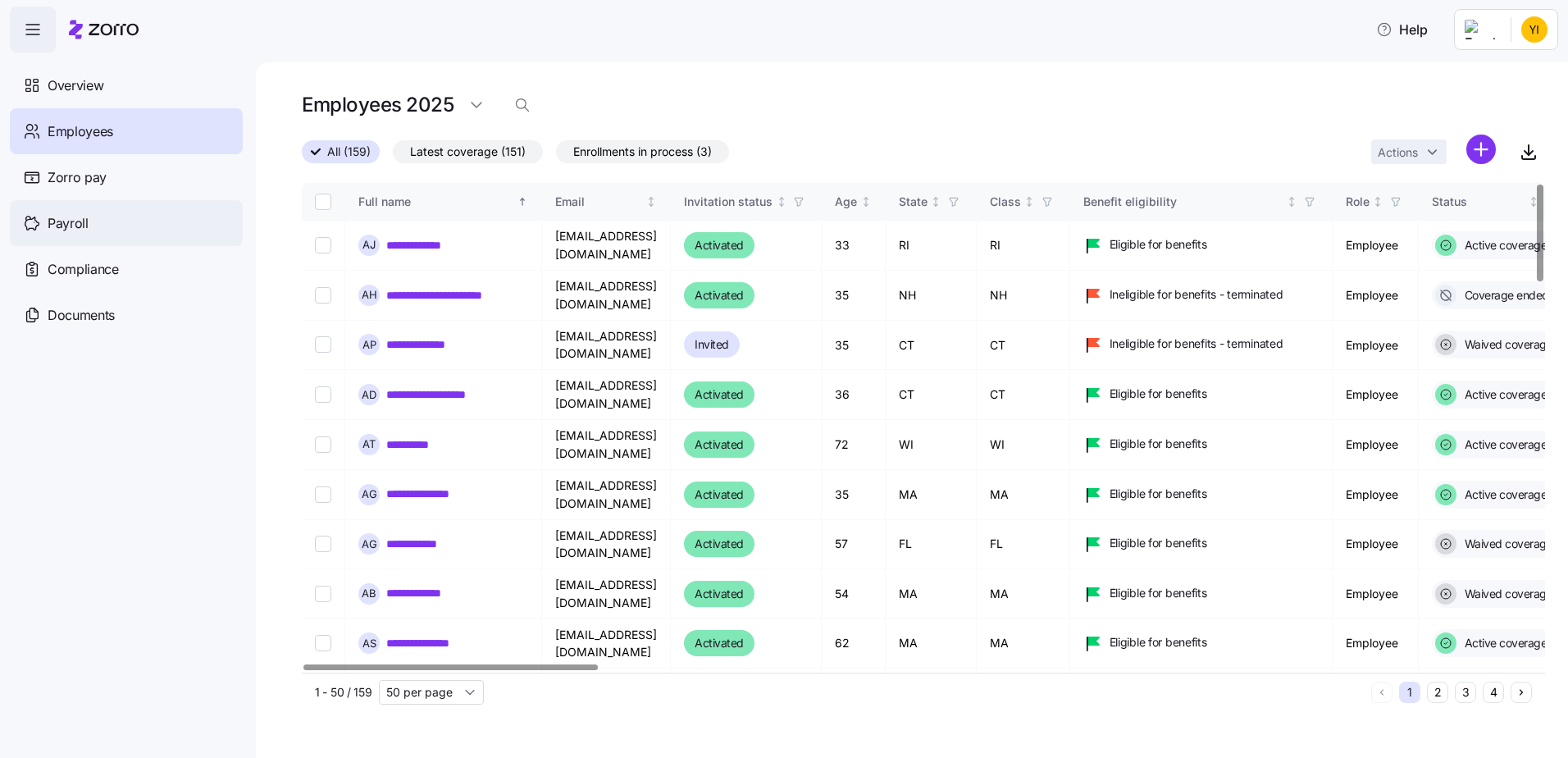
click at [86, 208] on div "Payroll" at bounding box center [126, 222] width 233 height 46
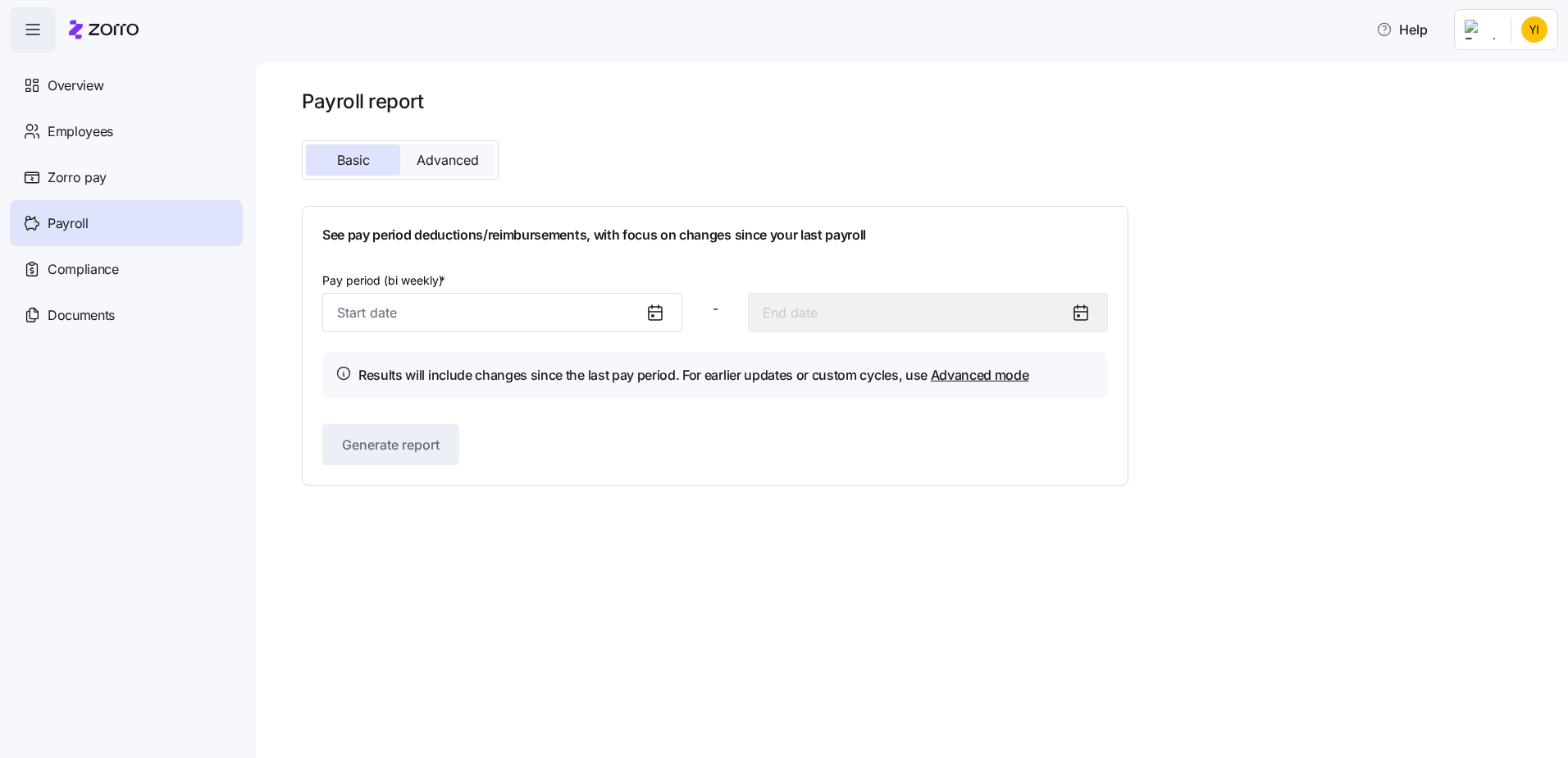
click at [439, 159] on span "Advanced" at bounding box center [448, 160] width 63 height 13
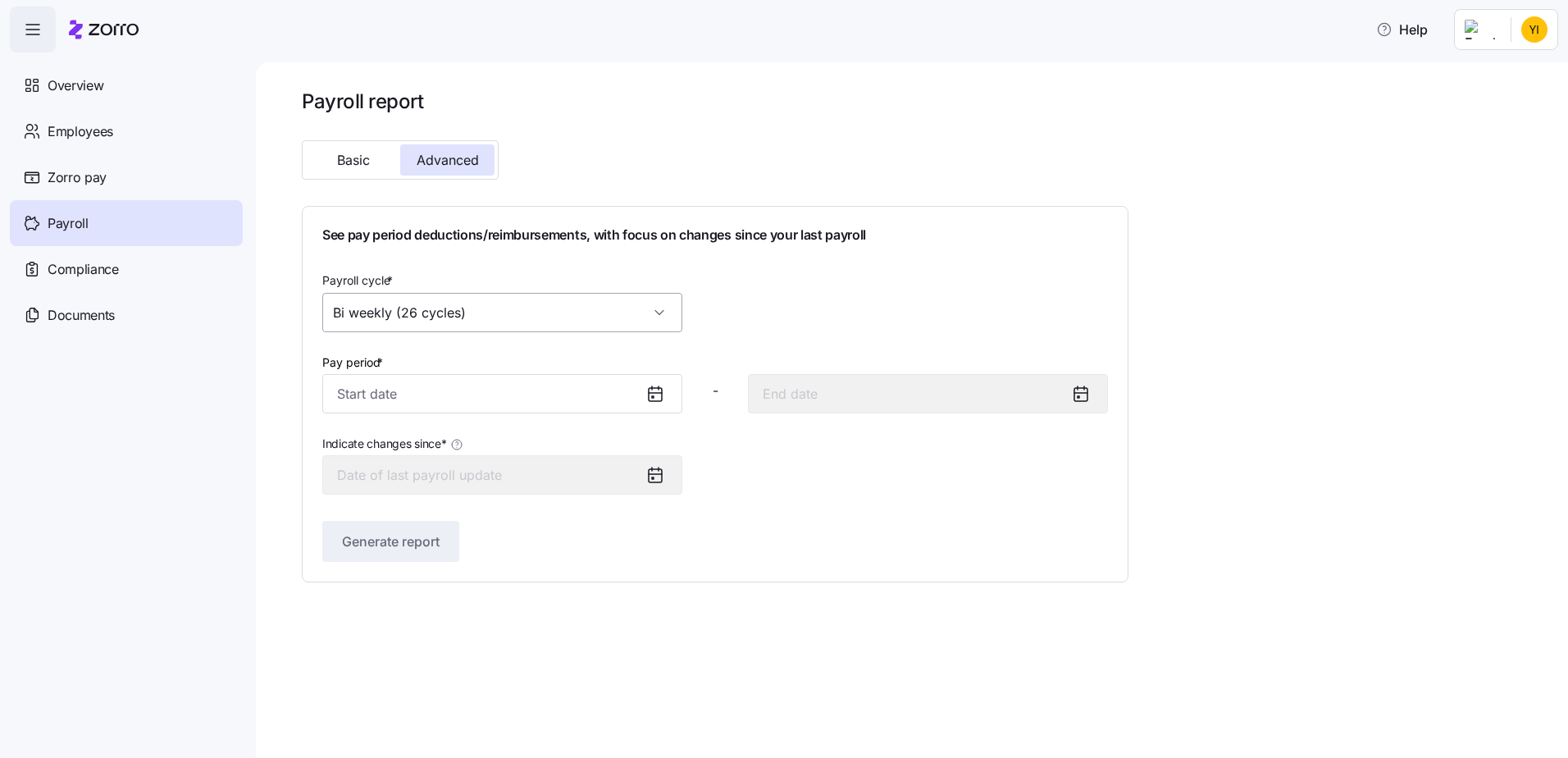
click at [505, 319] on input "Bi weekly (26 cycles)" at bounding box center [502, 311] width 360 height 39
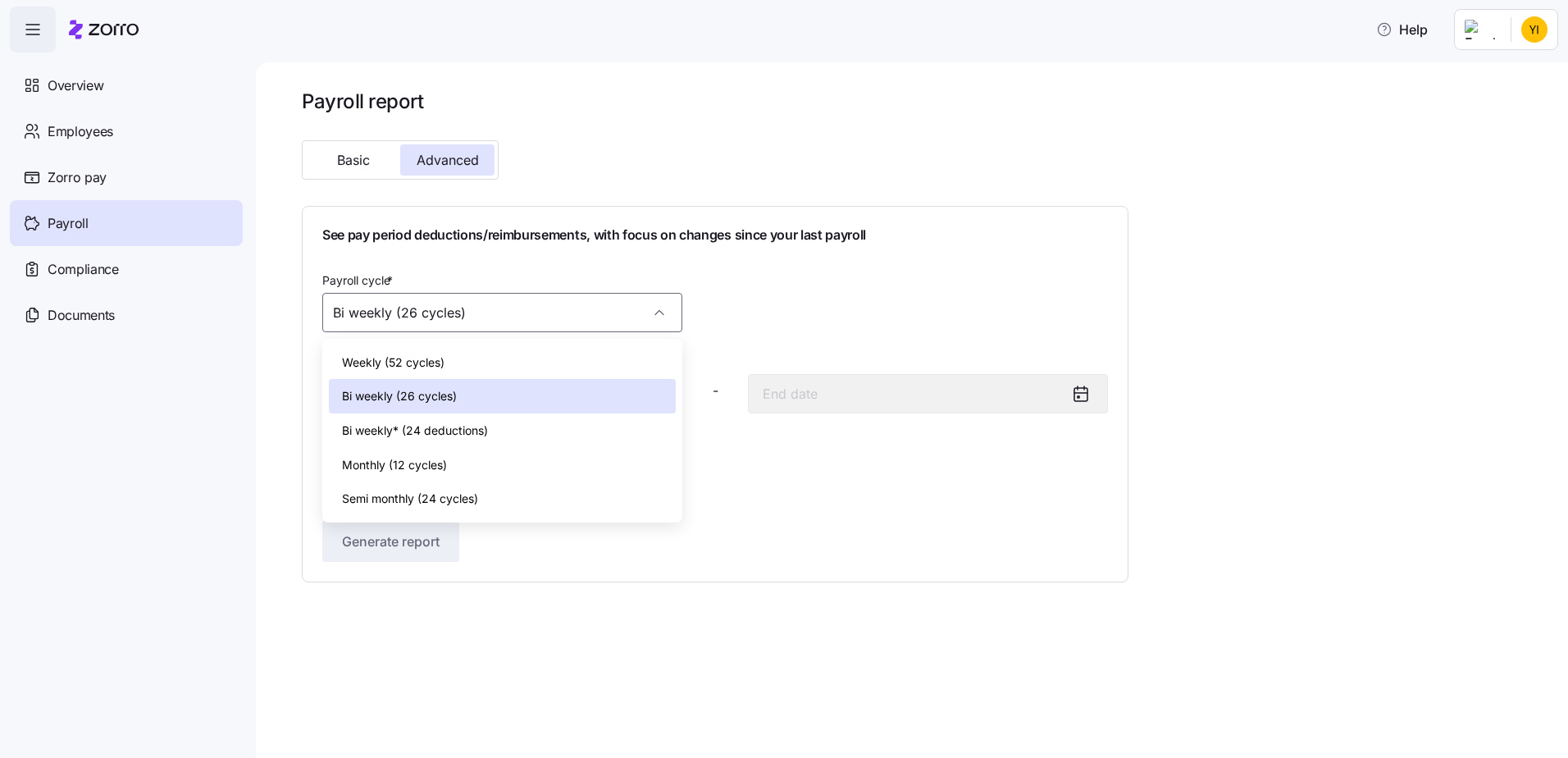
click at [430, 466] on span "Monthly (12 cycles)" at bounding box center [395, 465] width 105 height 18
type input "Monthly (12 cycles)"
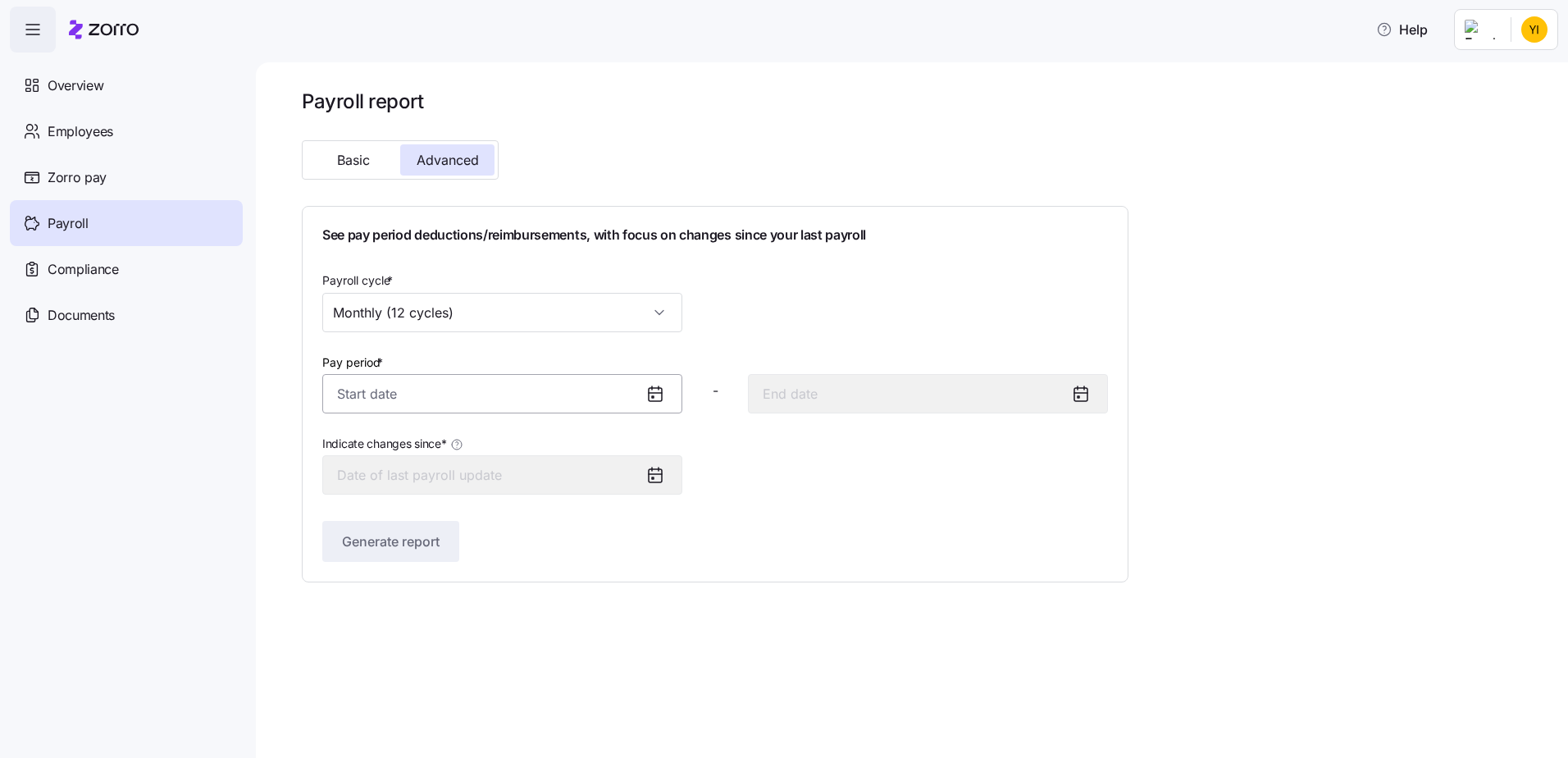
click at [447, 401] on input "Pay period *" at bounding box center [502, 393] width 360 height 39
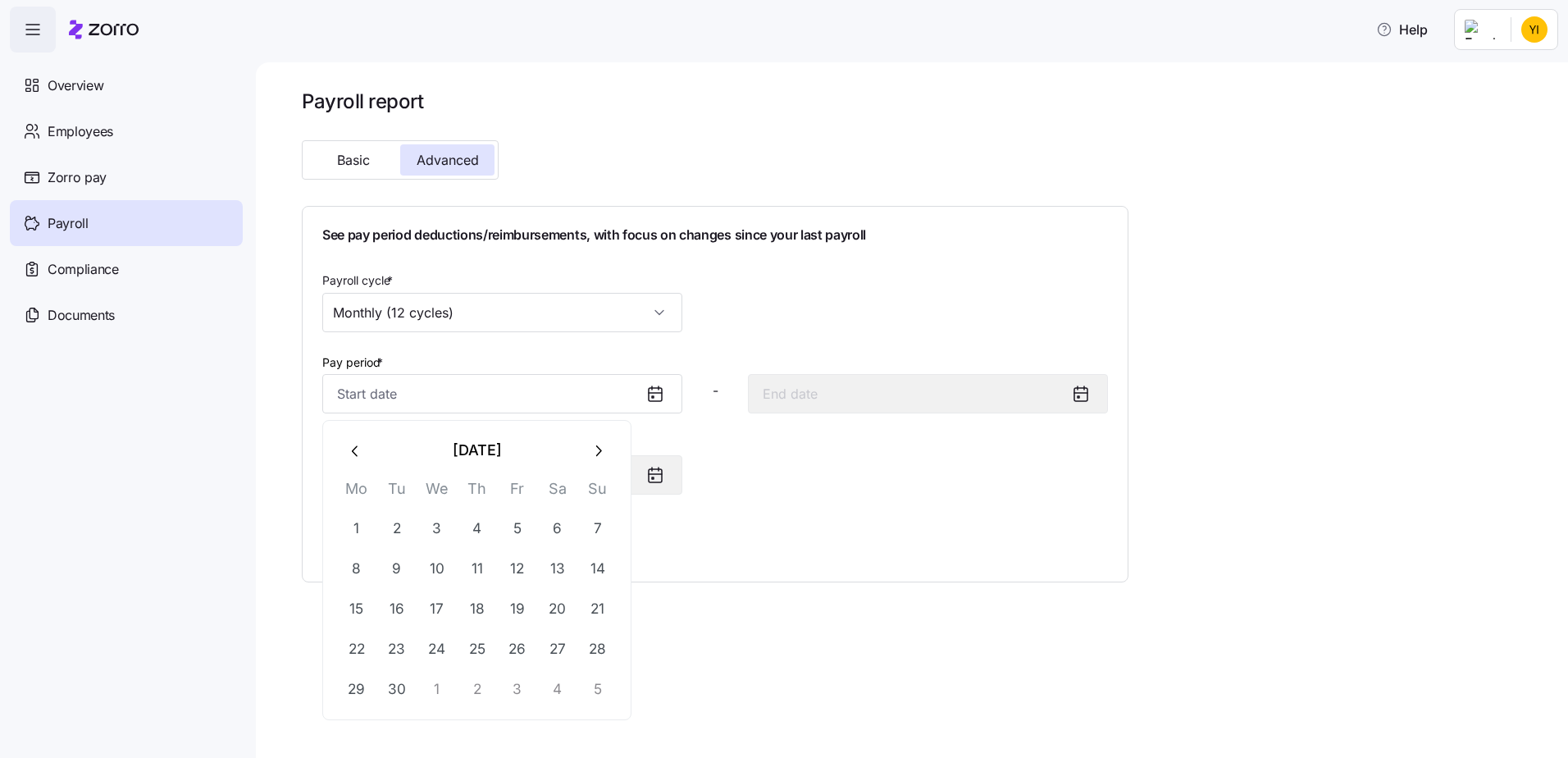
click at [359, 452] on icon "button" at bounding box center [356, 451] width 18 height 18
click at [512, 527] on button "1" at bounding box center [517, 528] width 39 height 39
type input "[DATE]"
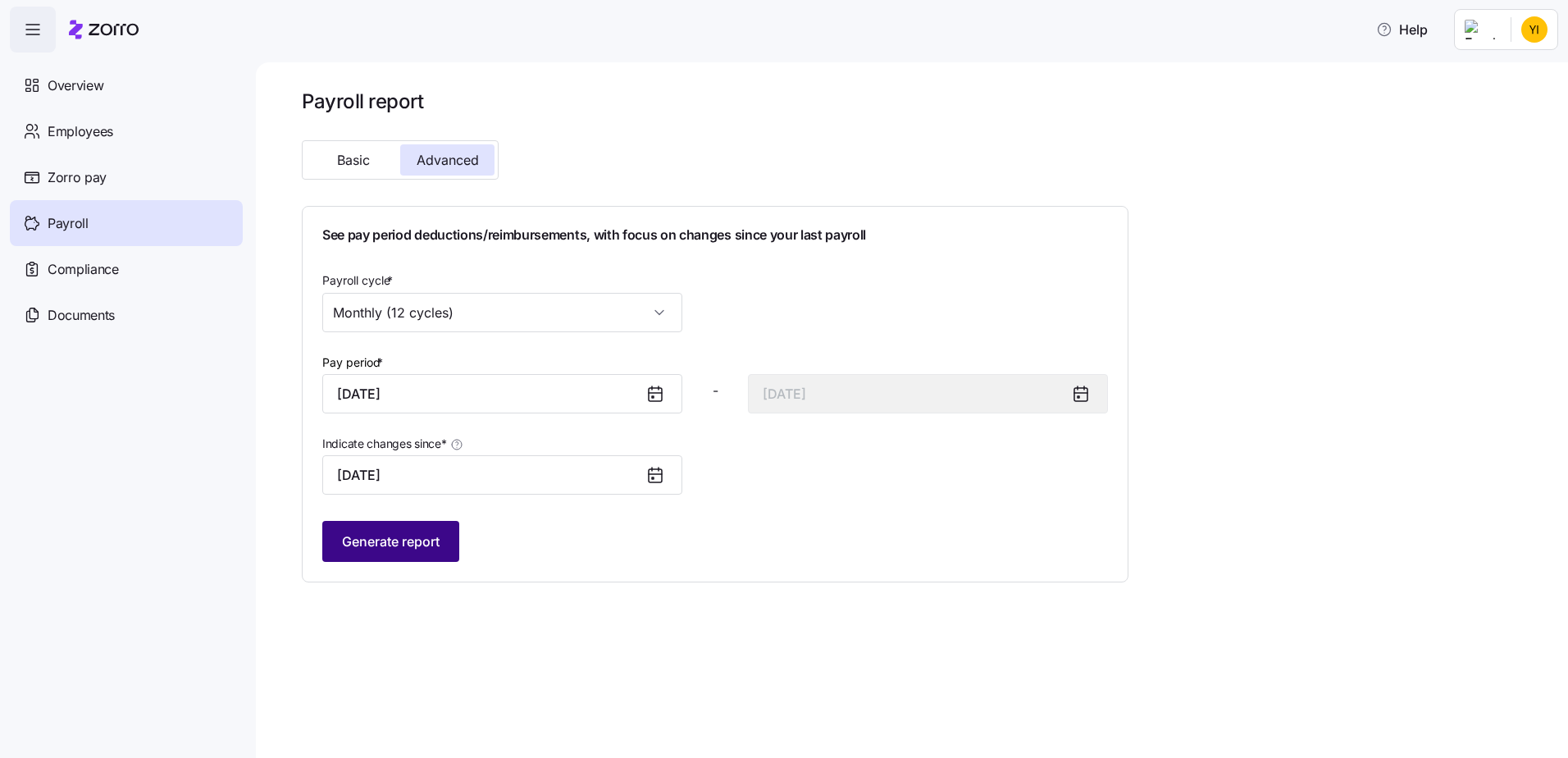
click at [404, 537] on span "Generate report" at bounding box center [390, 541] width 97 height 20
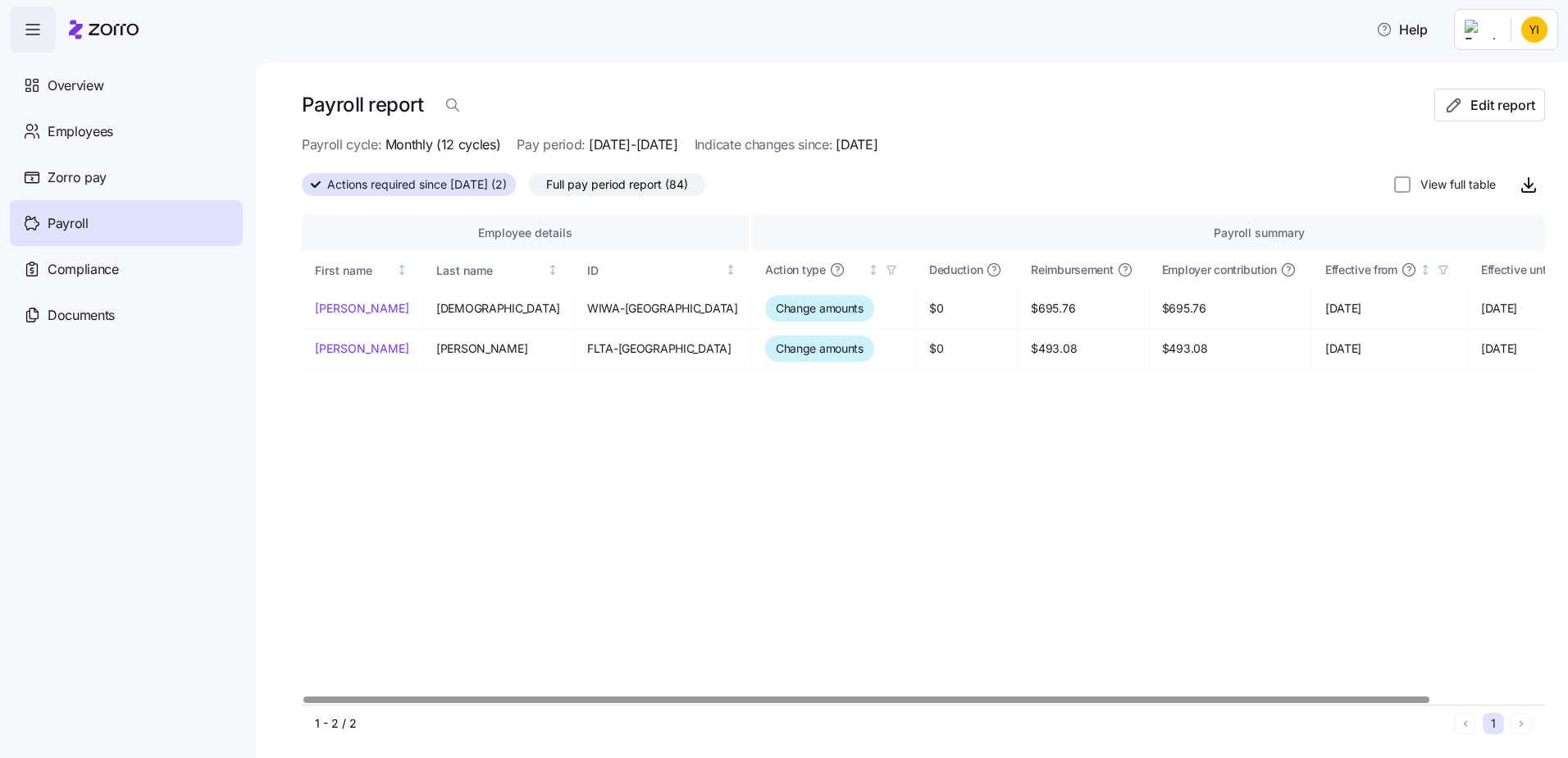
click at [618, 182] on span "Full pay period report (84)" at bounding box center [617, 184] width 142 height 21
click at [529, 189] on input "Full pay period report (84)" at bounding box center [529, 189] width 0 height 0
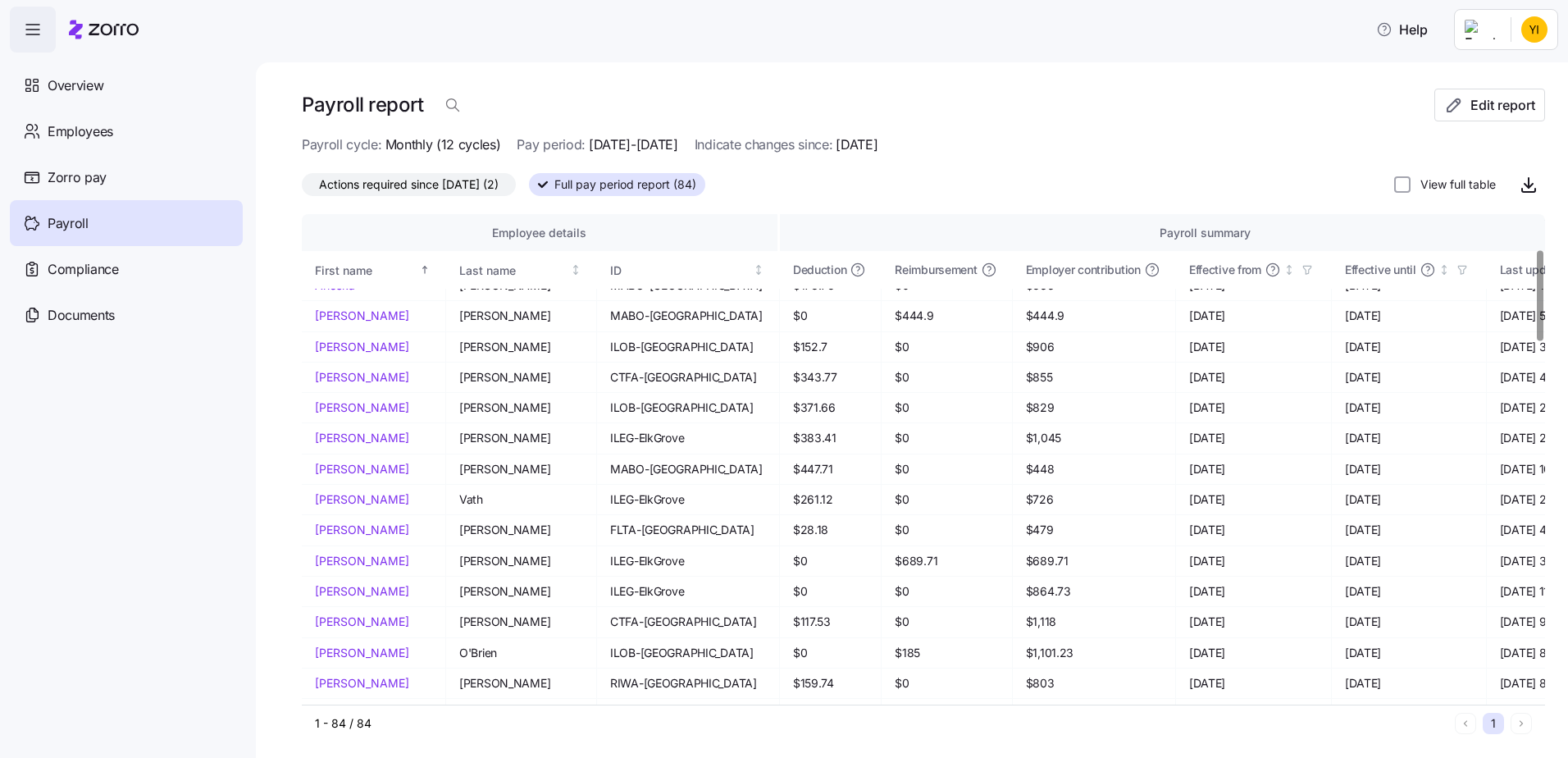
scroll to position [283, 0]
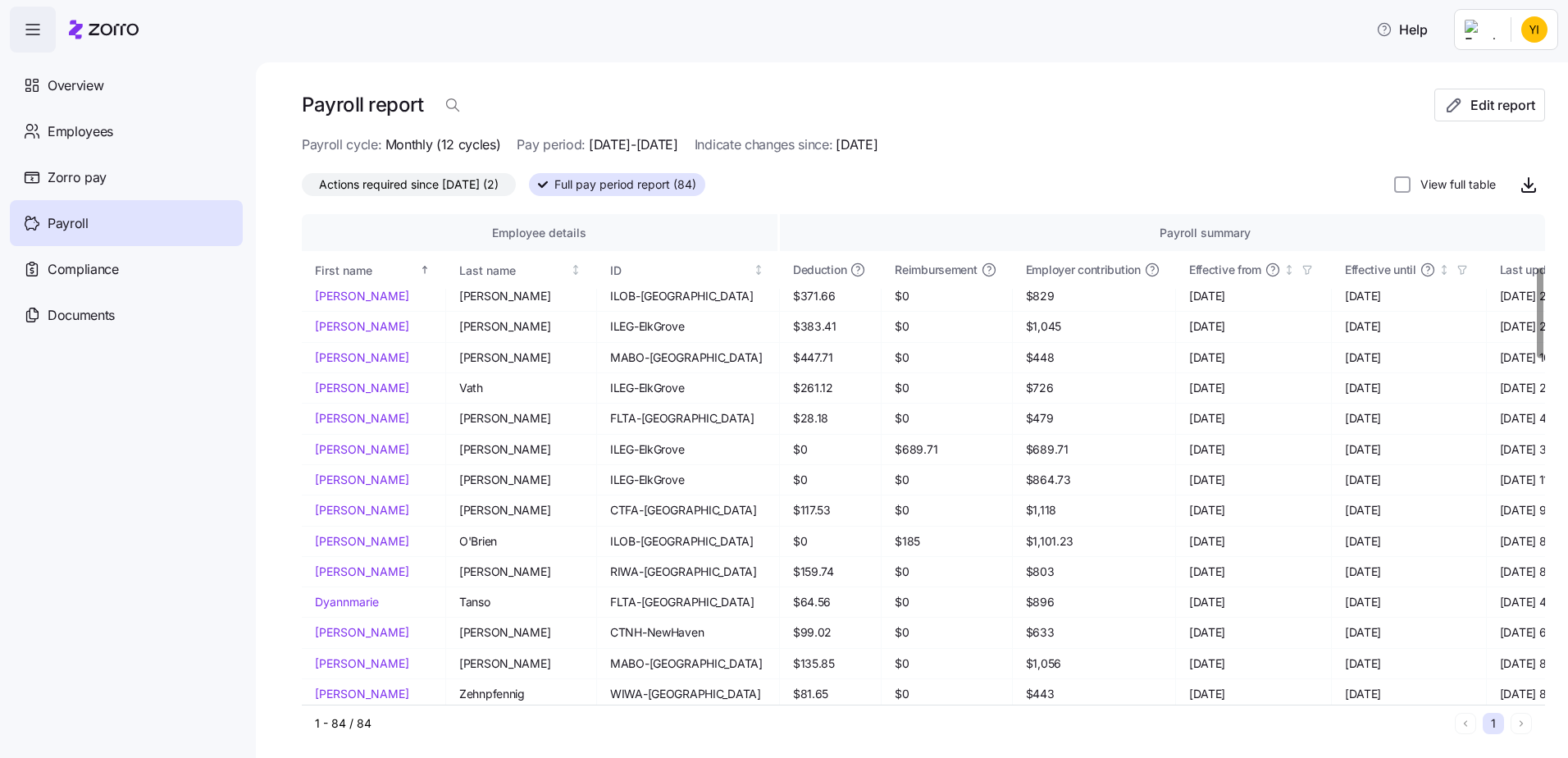
click at [1540, 340] on div at bounding box center [1540, 312] width 5 height 90
click at [1524, 184] on icon "button" at bounding box center [1528, 185] width 8 height 5
